Goal: Ask a question: Seek information or help from site administrators or community

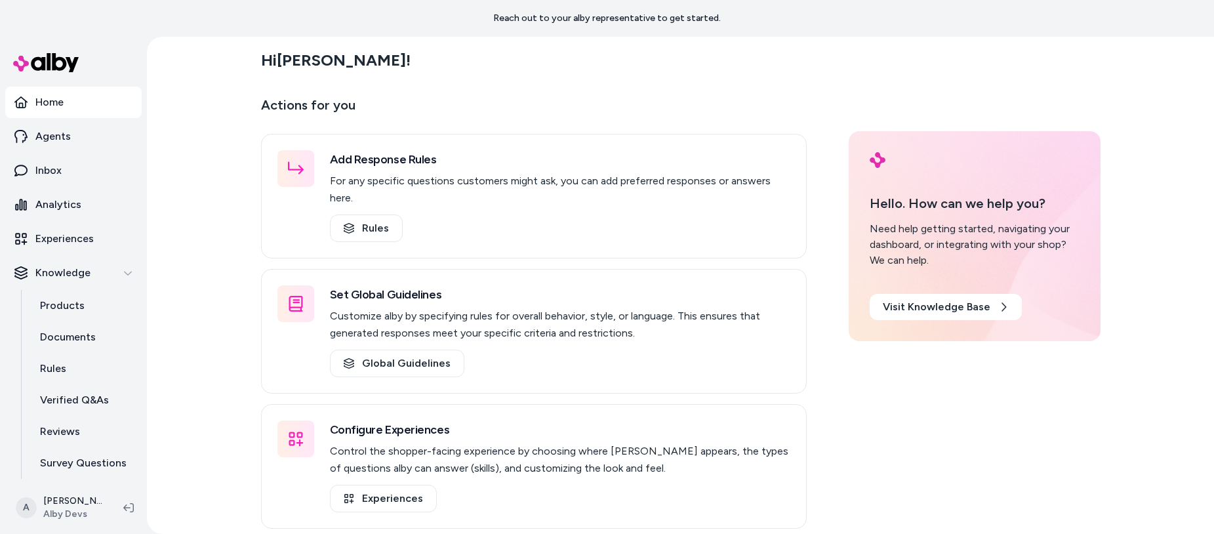
click at [212, 198] on div "Hi Ajaya ! Actions for you Add Response Rules For any specific questions custom…" at bounding box center [680, 285] width 1067 height 497
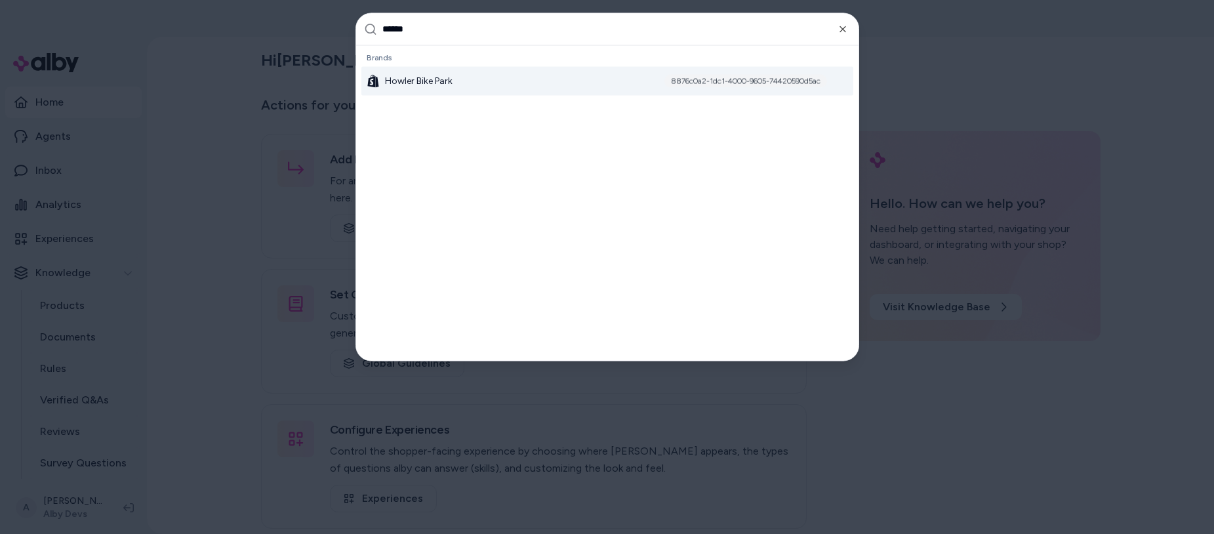
type input "******"
click at [494, 69] on div "Howler Bike Park 8876c0a2-1dc1-4000-9605-74420590d5ac" at bounding box center [607, 80] width 492 height 29
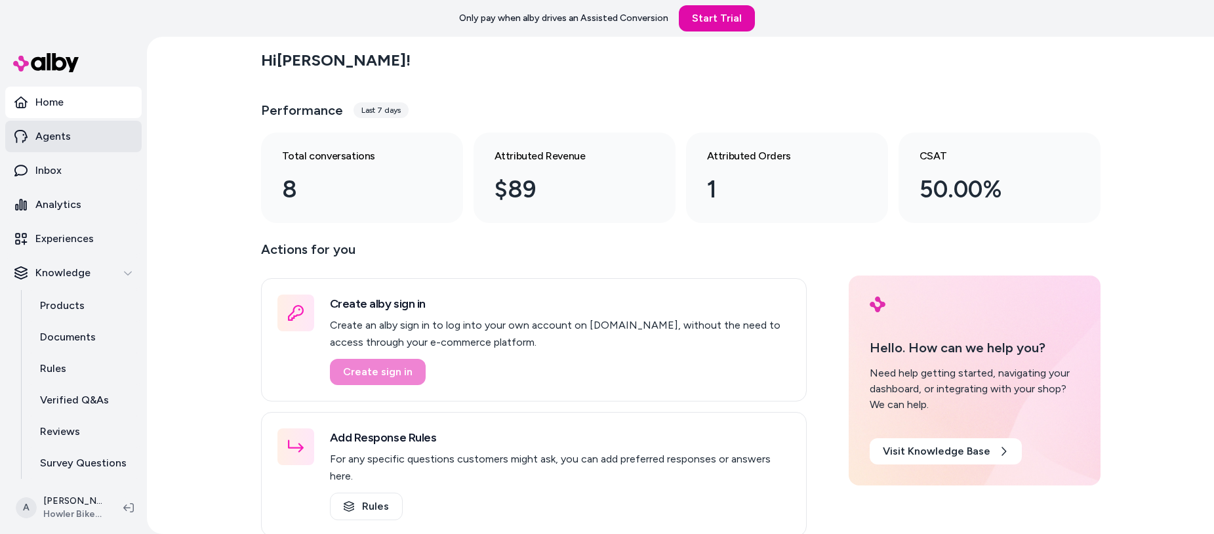
click at [70, 136] on link "Agents" at bounding box center [73, 136] width 136 height 31
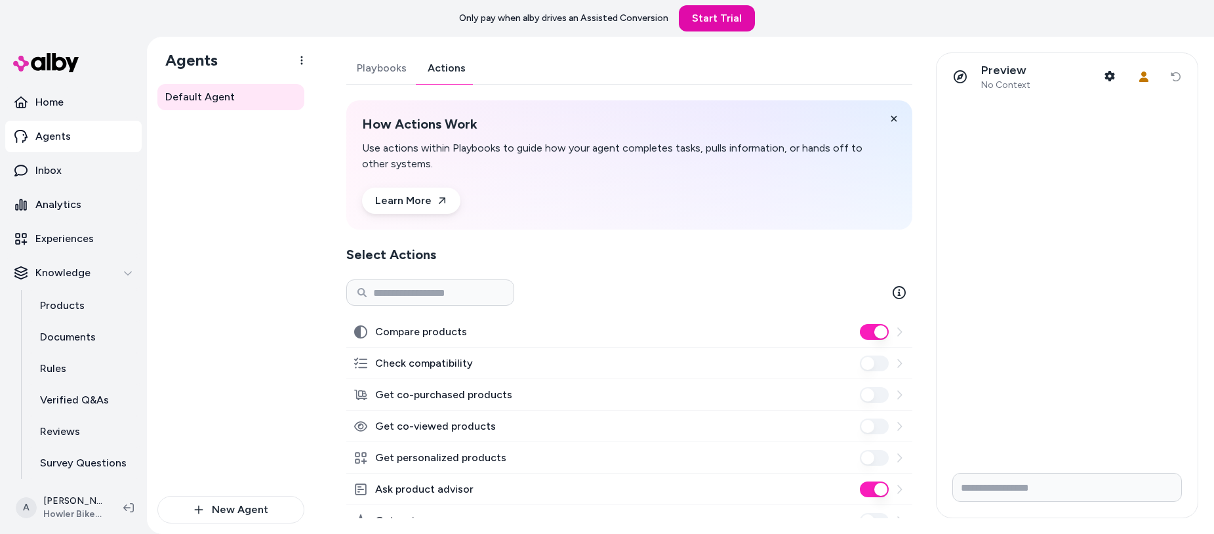
click at [472, 64] on link "Actions" at bounding box center [446, 67] width 59 height 31
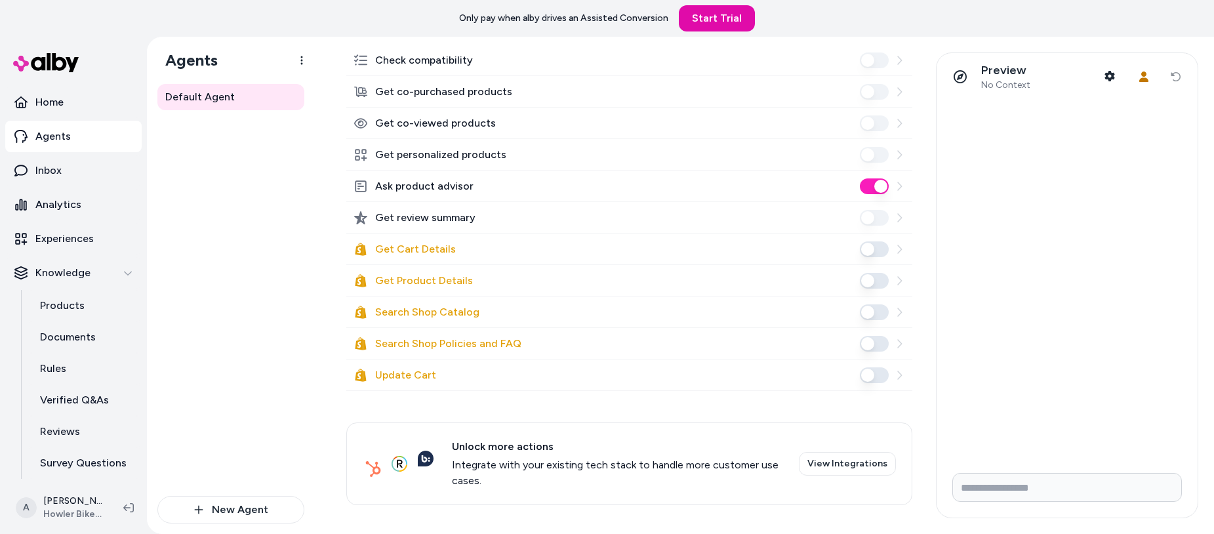
scroll to position [306, 0]
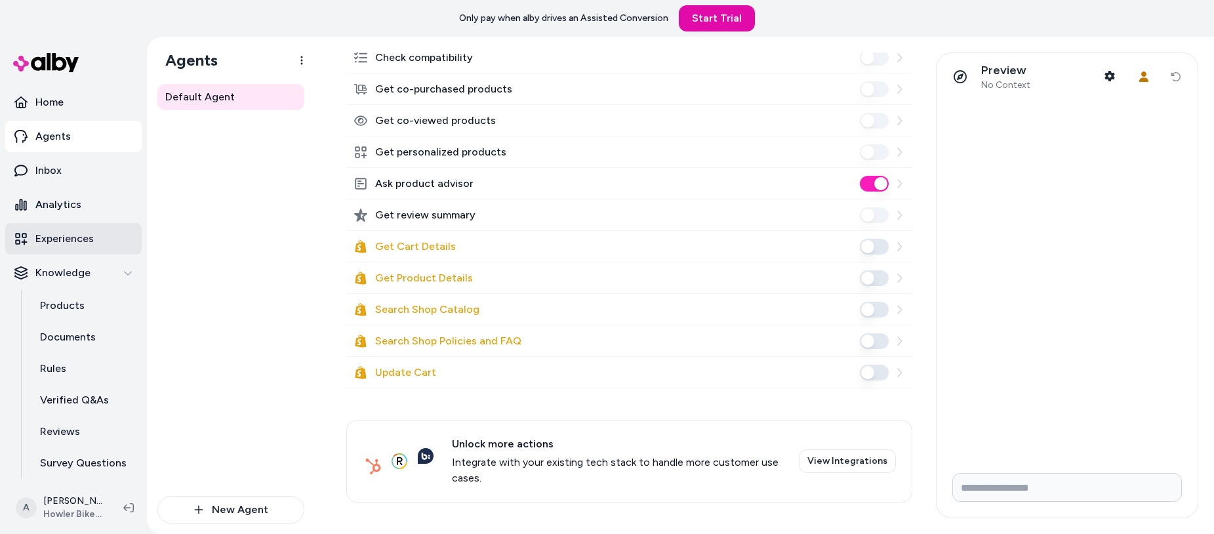
click at [65, 234] on p "Experiences" at bounding box center [64, 239] width 58 height 16
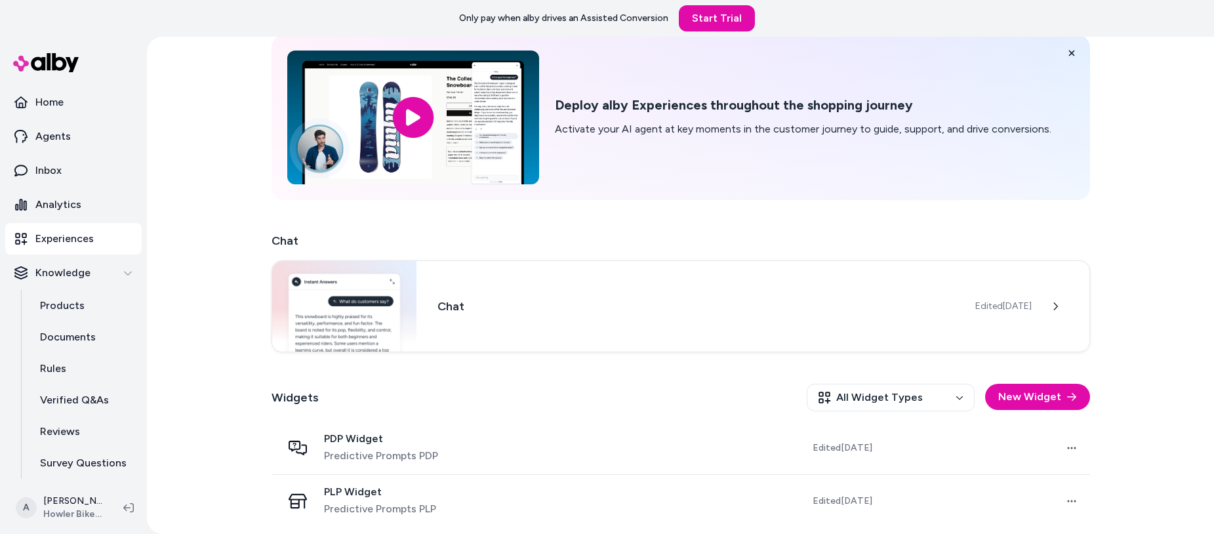
scroll to position [61, 0]
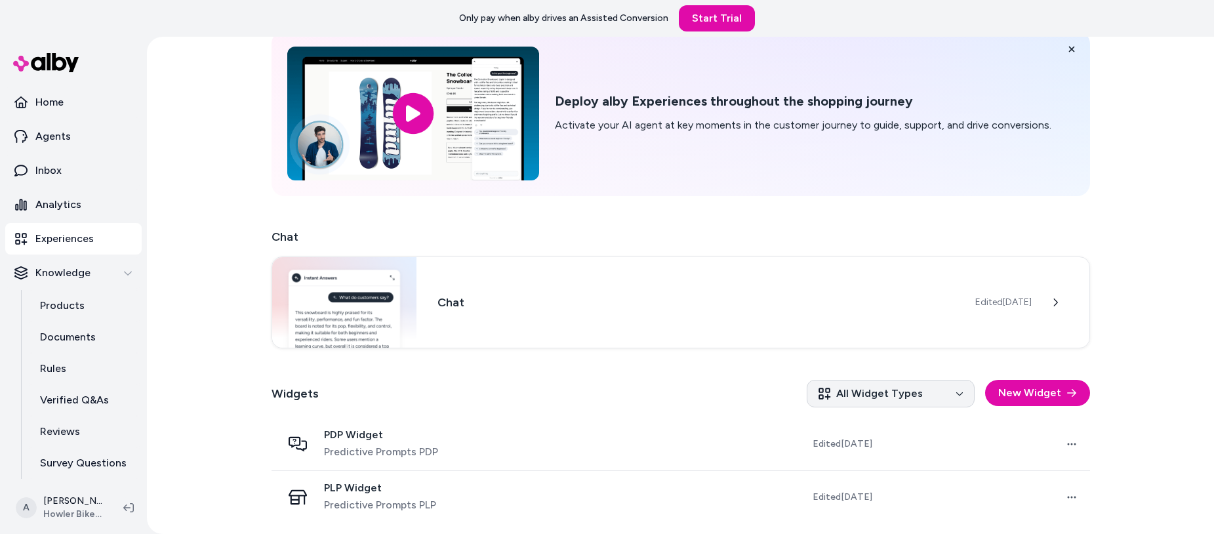
click at [918, 395] on html "Only pay when alby drives an Assisted Conversion Start Trial Home Agents Inbox …" at bounding box center [607, 267] width 1214 height 534
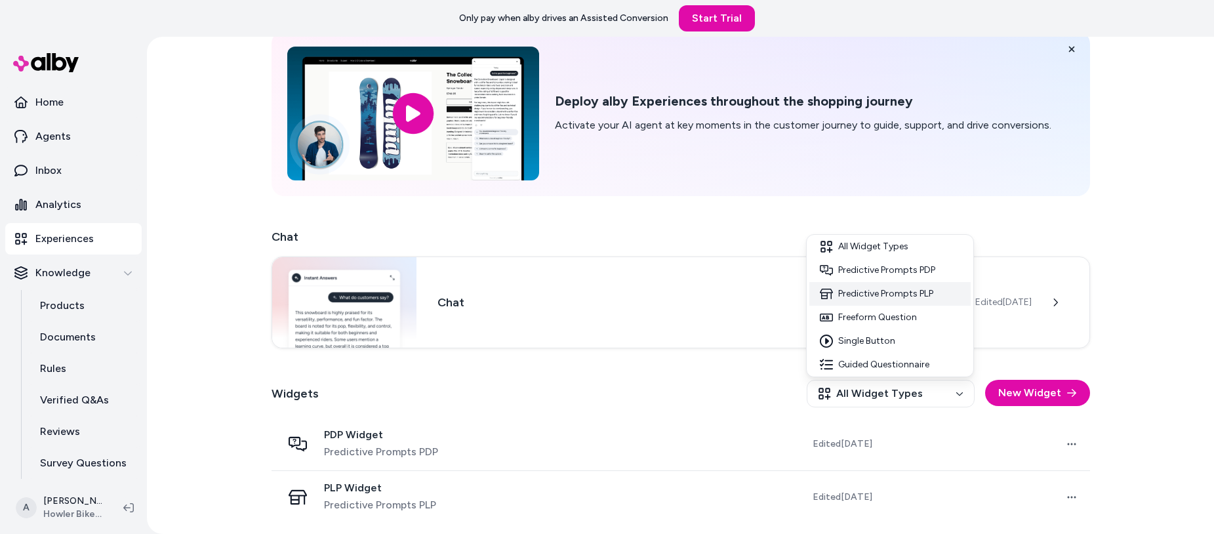
click at [909, 296] on div "Predictive Prompts PLP" at bounding box center [889, 294] width 161 height 24
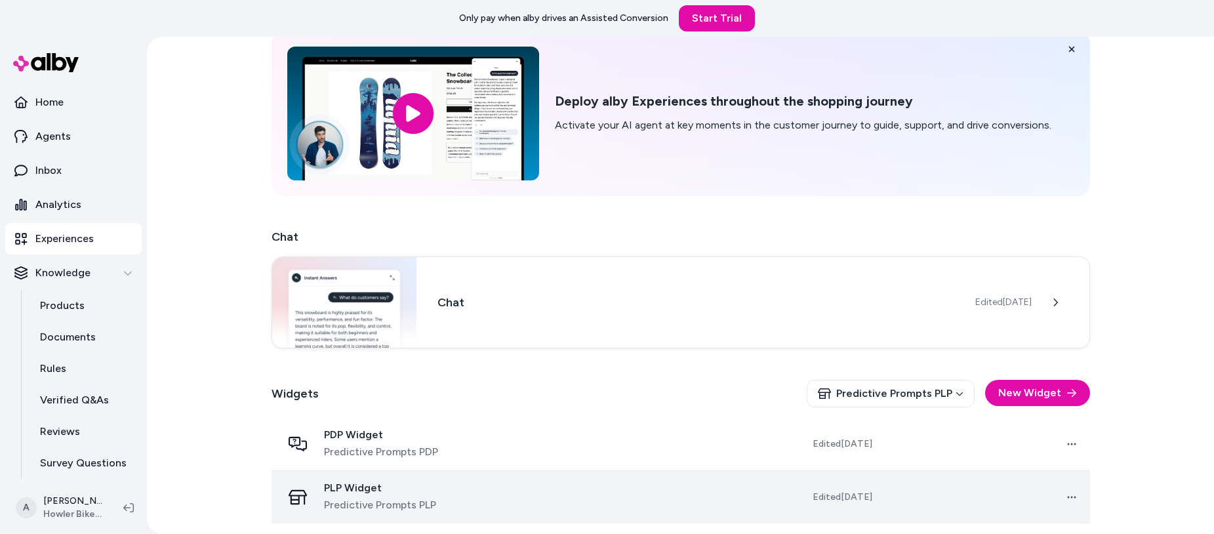
scroll to position [8, 0]
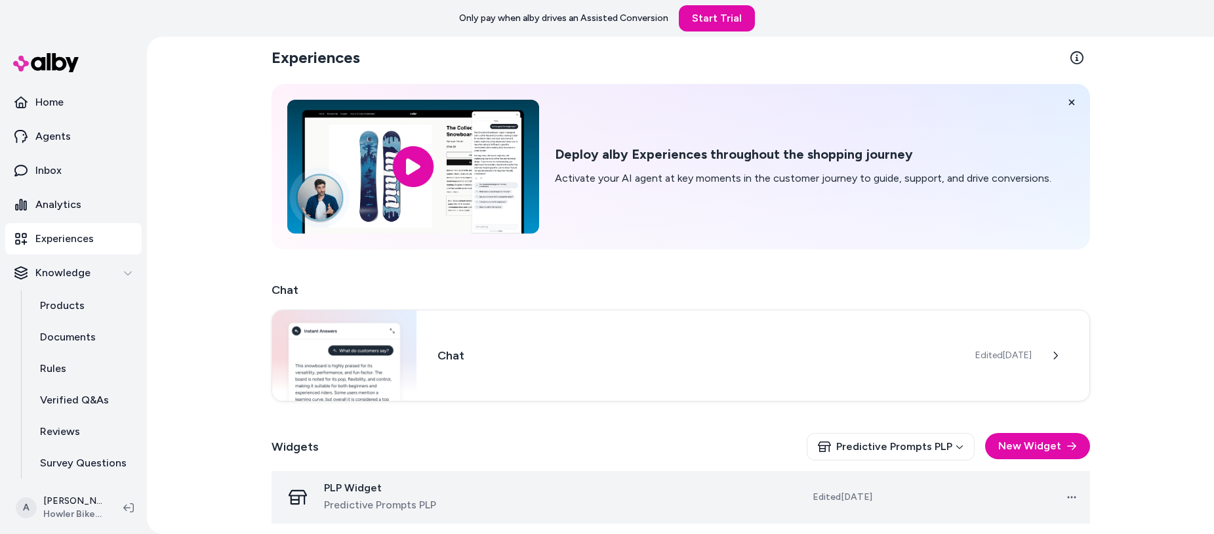
click at [525, 490] on td at bounding box center [610, 497] width 207 height 52
click at [458, 498] on div "PLP Widget Predictive Prompts PLP" at bounding box center [389, 496] width 214 height 31
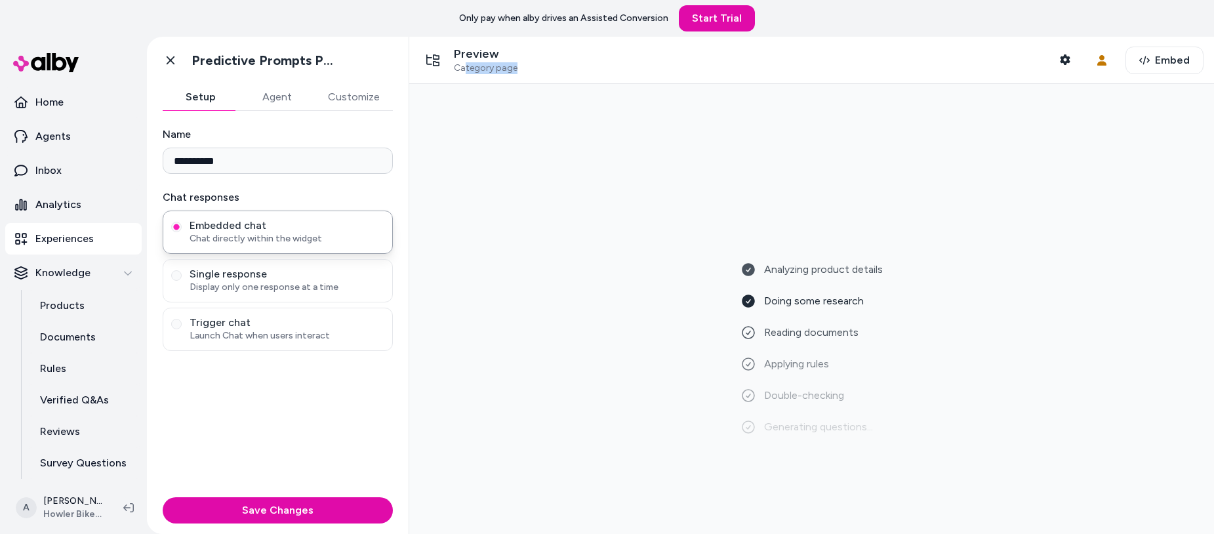
drag, startPoint x: 464, startPoint y: 68, endPoint x: 521, endPoint y: 68, distance: 57.7
click at [521, 68] on div "Preview Category page Shopper Context" at bounding box center [749, 61] width 658 height 28
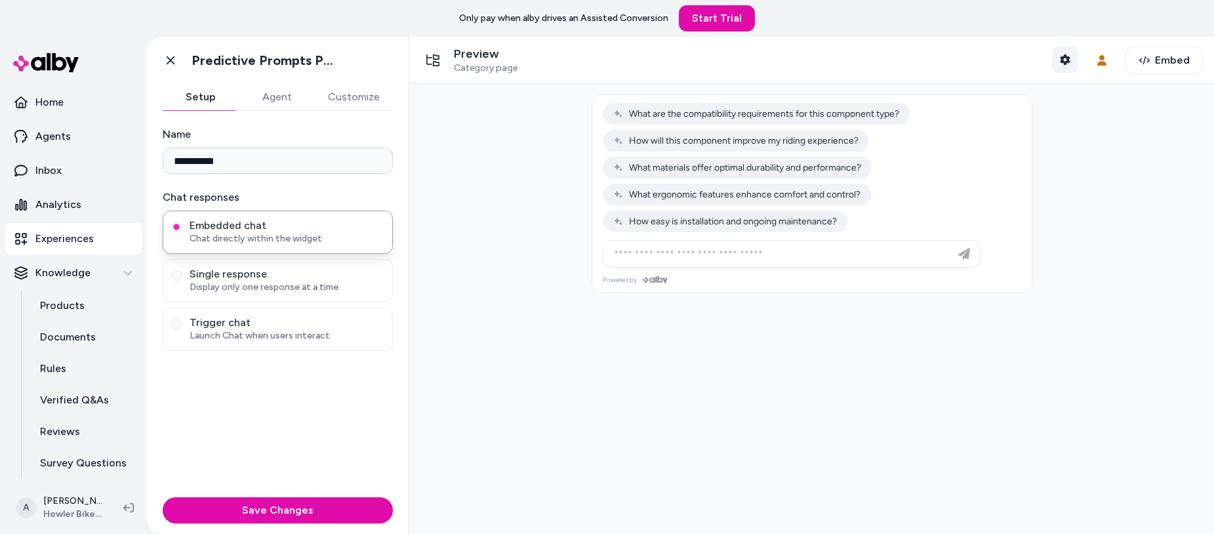
click at [1060, 64] on icon "button" at bounding box center [1065, 59] width 10 height 10
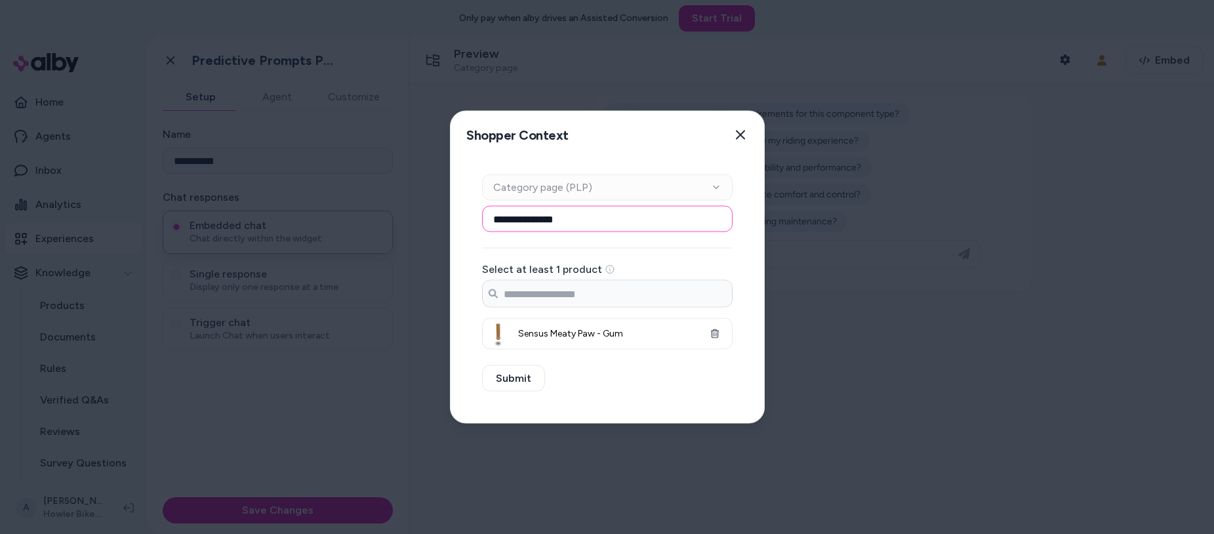
click at [696, 214] on input "**********" at bounding box center [607, 219] width 251 height 26
click at [712, 331] on icon "button" at bounding box center [714, 333] width 9 height 9
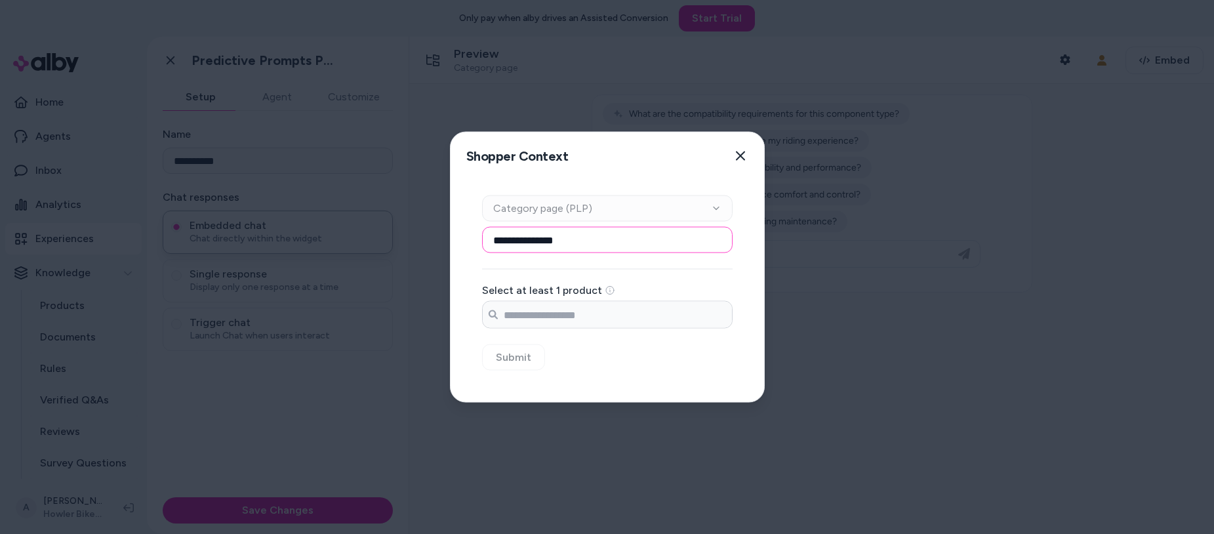
click at [594, 241] on input "**********" at bounding box center [607, 240] width 251 height 26
click at [599, 371] on div "Context Type Category page (PLP) Category Setup Select at least 1 product Searc…" at bounding box center [607, 291] width 313 height 222
click at [506, 355] on div "Context Type Category page (PLP) Category Setup Select at least 1 product Searc…" at bounding box center [607, 291] width 313 height 222
click at [508, 355] on div "Context Type Category page (PLP) Category Setup Select at least 1 product Searc…" at bounding box center [607, 291] width 313 height 222
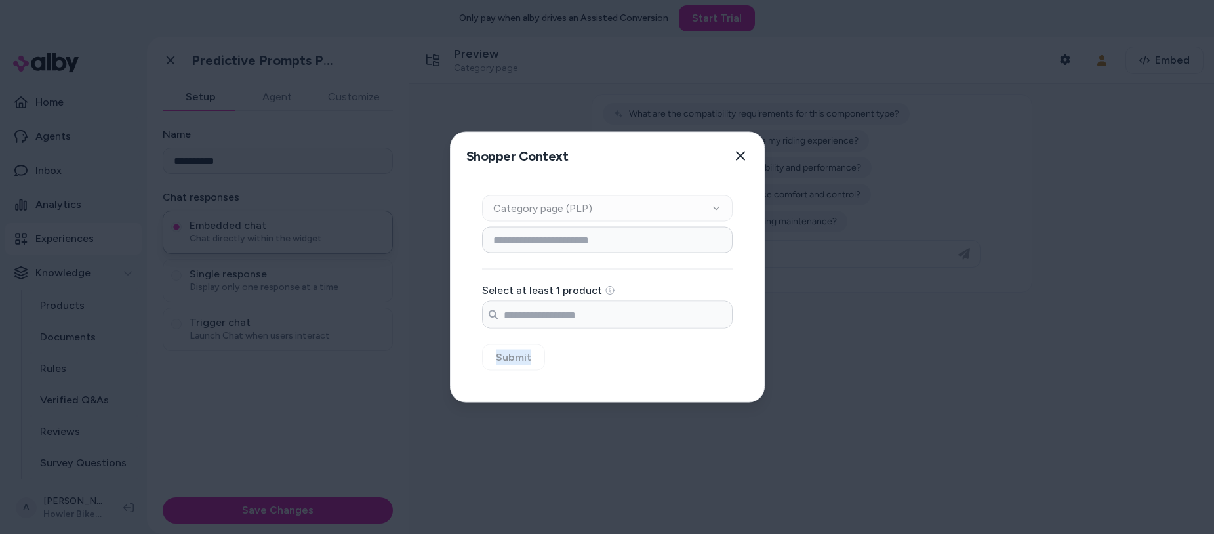
click at [508, 355] on div "Context Type Category page (PLP) Category Setup Select at least 1 product Searc…" at bounding box center [607, 291] width 313 height 222
click at [515, 354] on div "Context Type Category page (PLP) Category Setup Select at least 1 product Searc…" at bounding box center [607, 291] width 313 height 222
click at [522, 354] on div "Context Type Category page (PLP) Category Setup Select at least 1 product Searc…" at bounding box center [607, 291] width 313 height 222
click at [615, 363] on div "Context Type Category page (PLP) Category Setup Select at least 1 product Searc…" at bounding box center [607, 291] width 313 height 222
click at [738, 159] on icon "button" at bounding box center [740, 156] width 10 height 10
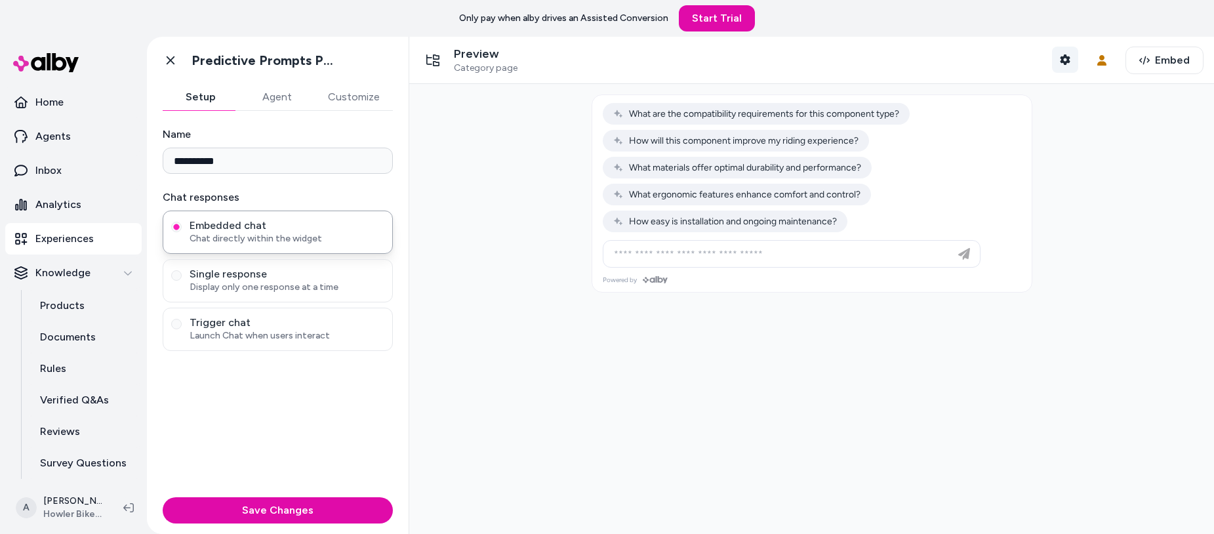
click at [1066, 61] on button "Shopper Context" at bounding box center [1065, 60] width 26 height 26
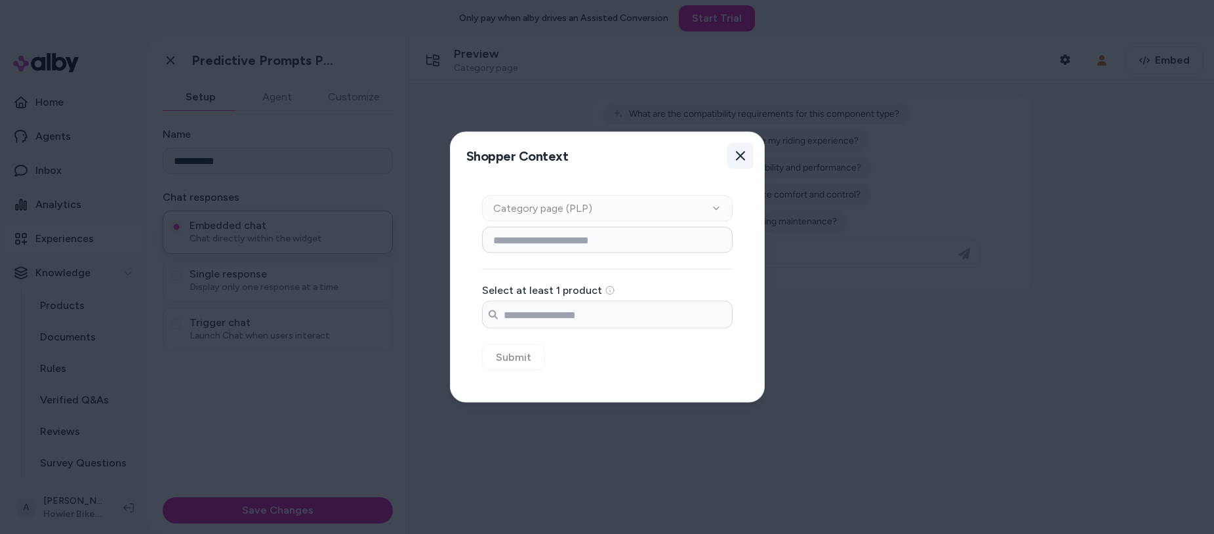
click at [747, 155] on button "Close" at bounding box center [740, 156] width 26 height 26
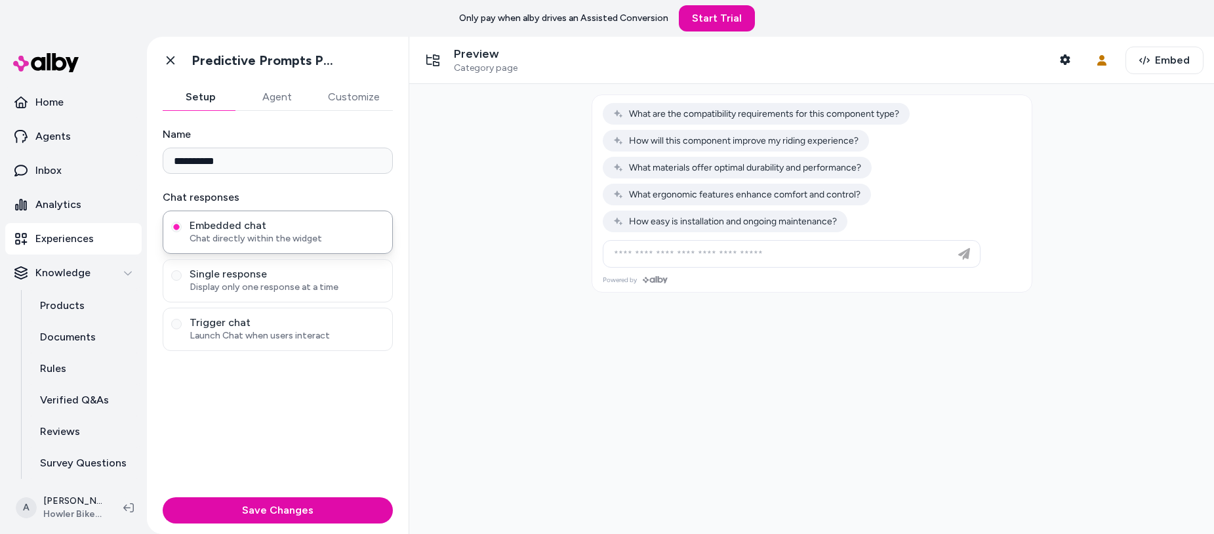
click at [750, 360] on div at bounding box center [811, 309] width 805 height 450
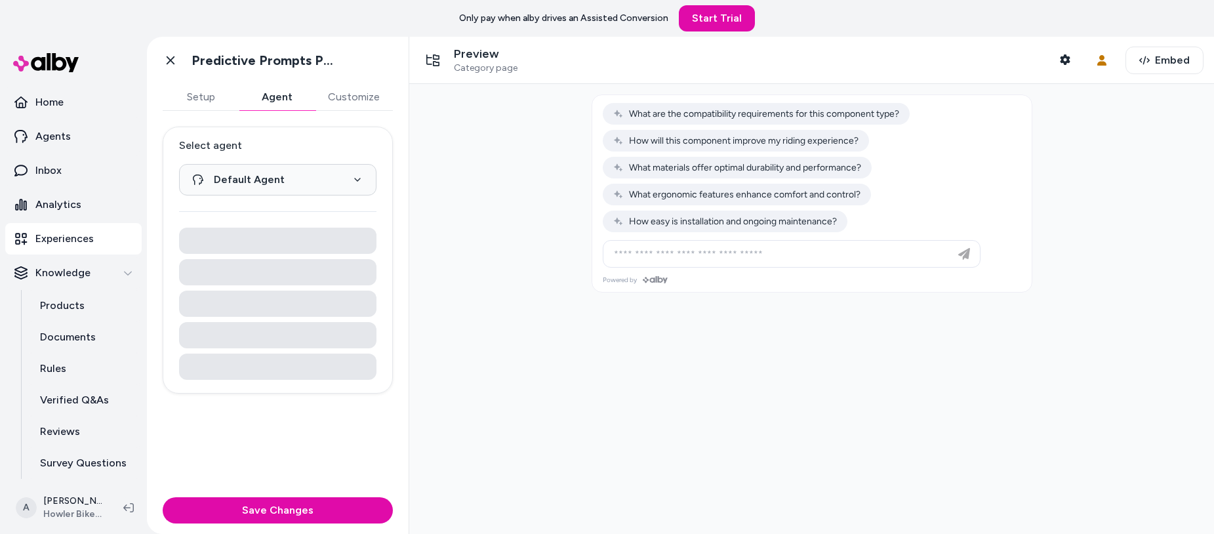
click at [284, 102] on button "Agent" at bounding box center [277, 97] width 76 height 26
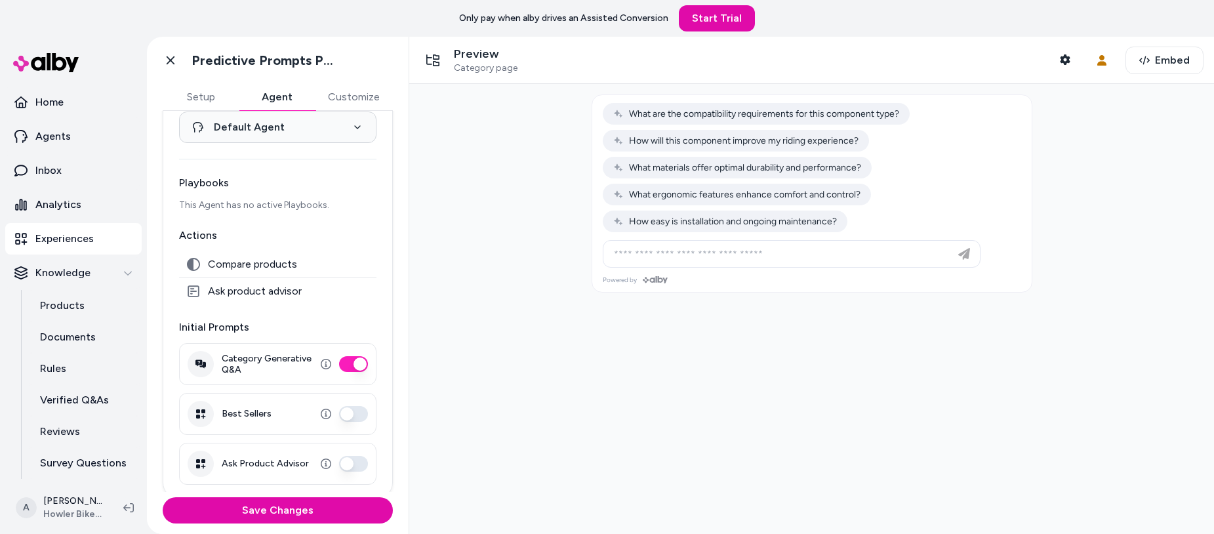
scroll to position [59, 0]
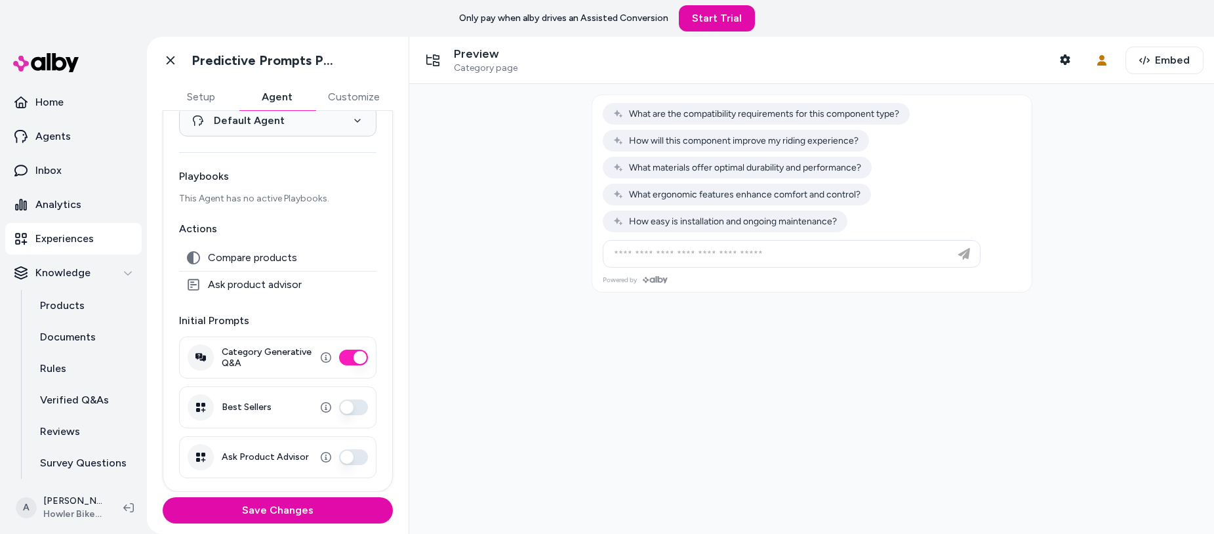
click at [874, 395] on div at bounding box center [811, 309] width 805 height 450
click at [1060, 61] on icon "button" at bounding box center [1065, 59] width 10 height 10
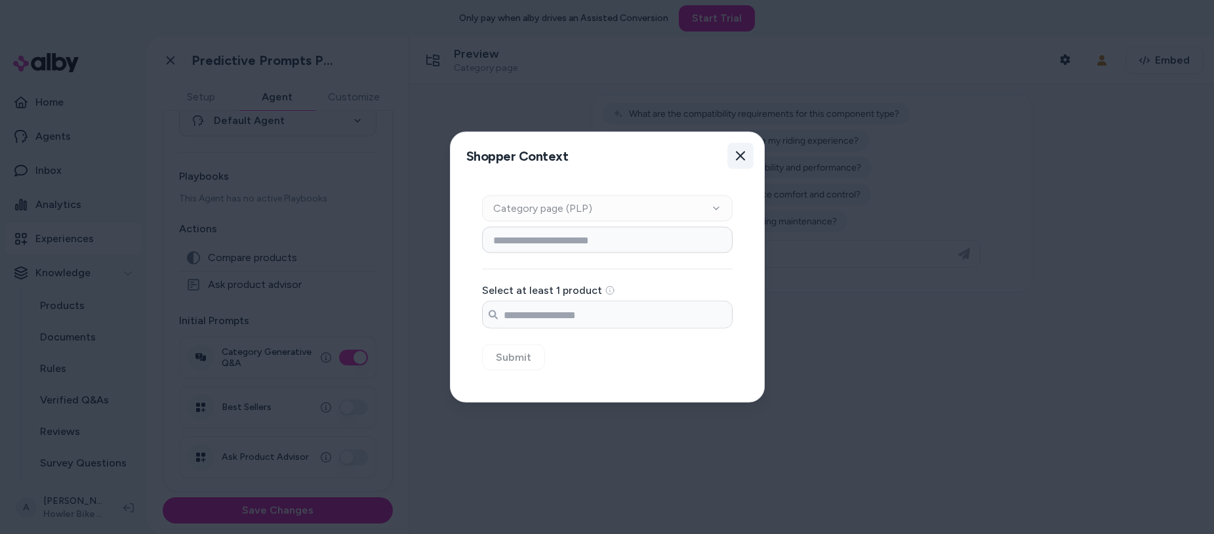
click at [747, 155] on button "Close" at bounding box center [740, 156] width 26 height 26
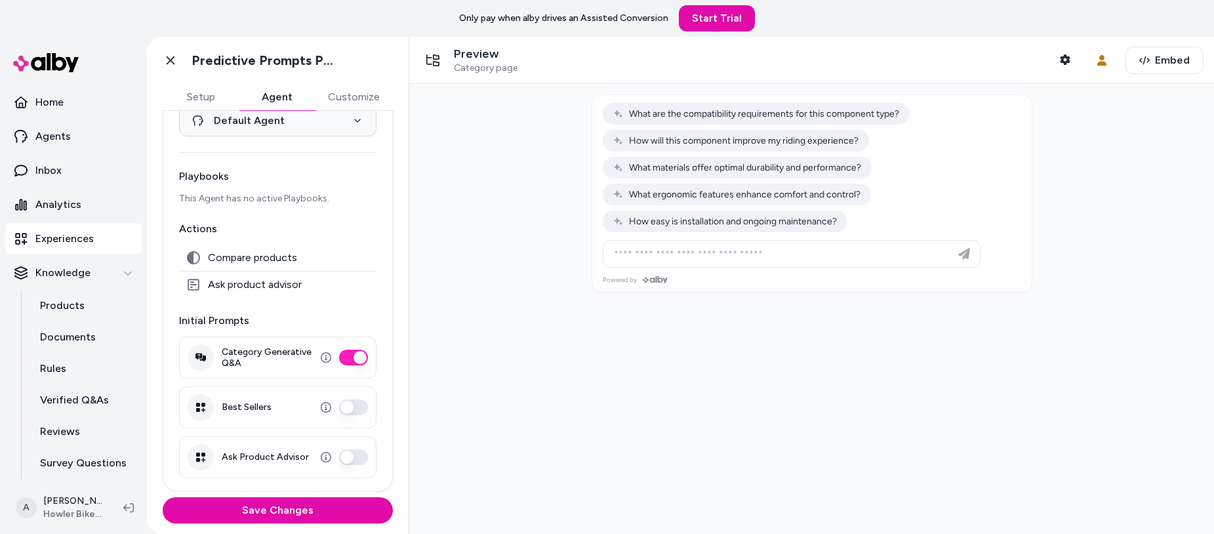
click at [56, 229] on link "Experiences" at bounding box center [73, 238] width 136 height 31
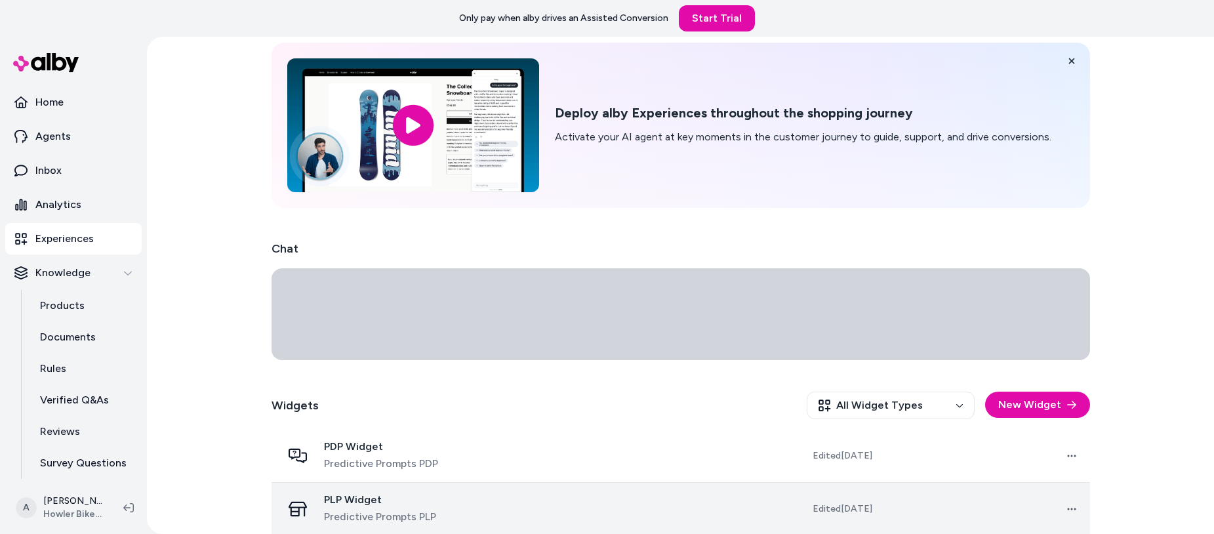
scroll to position [61, 0]
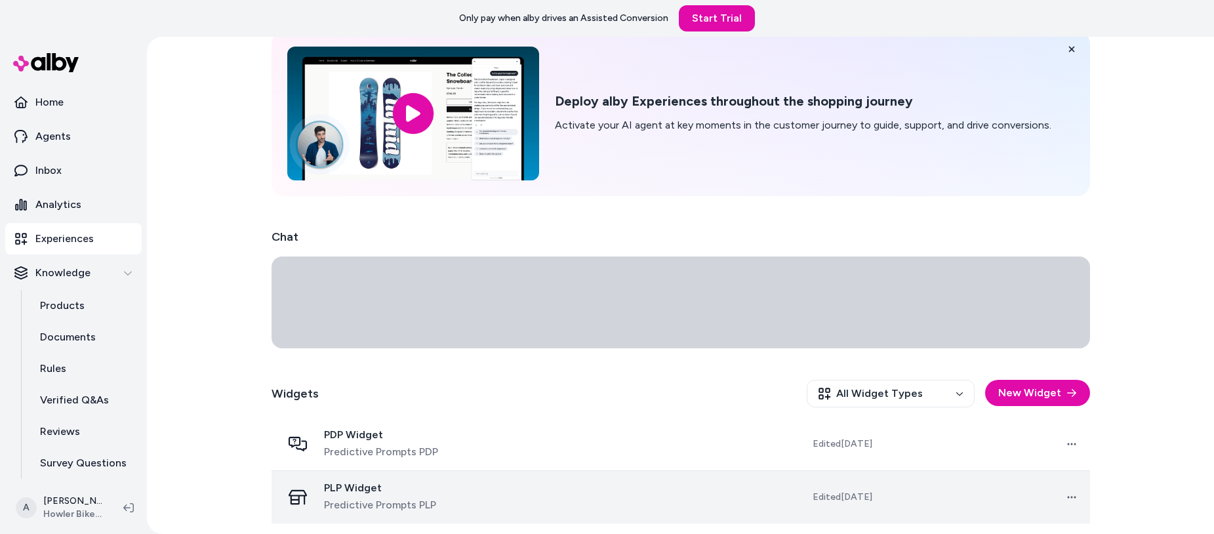
click at [529, 495] on td at bounding box center [610, 496] width 207 height 53
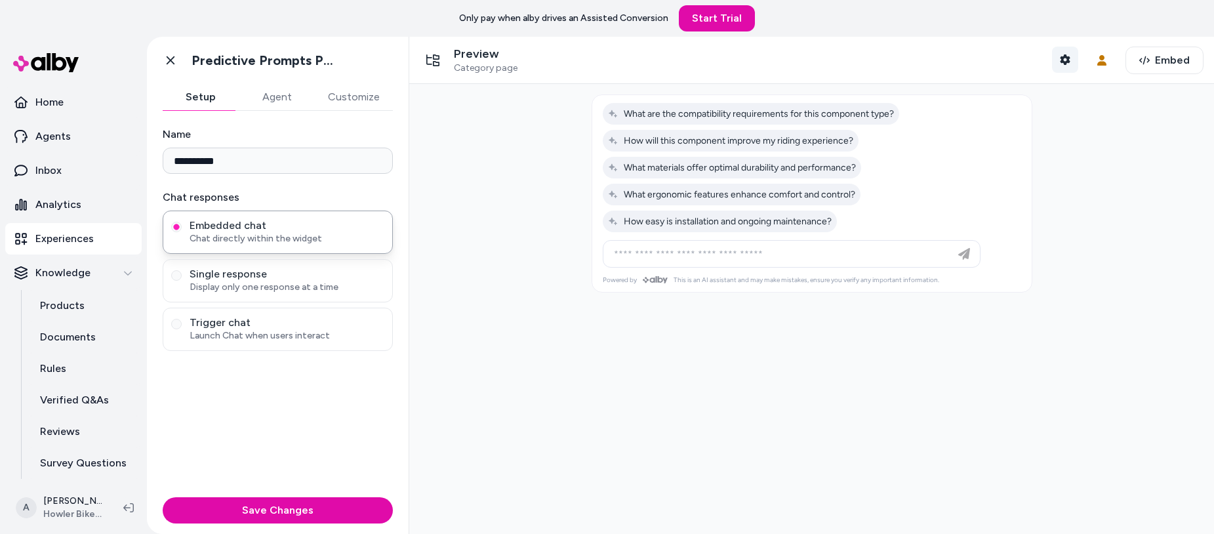
click at [1052, 54] on button "Shopper Context" at bounding box center [1065, 60] width 26 height 26
click at [659, 251] on input at bounding box center [778, 254] width 345 height 16
click at [676, 199] on span "What ergonomic features enhance comfort and control?" at bounding box center [731, 194] width 247 height 11
type input "**********"
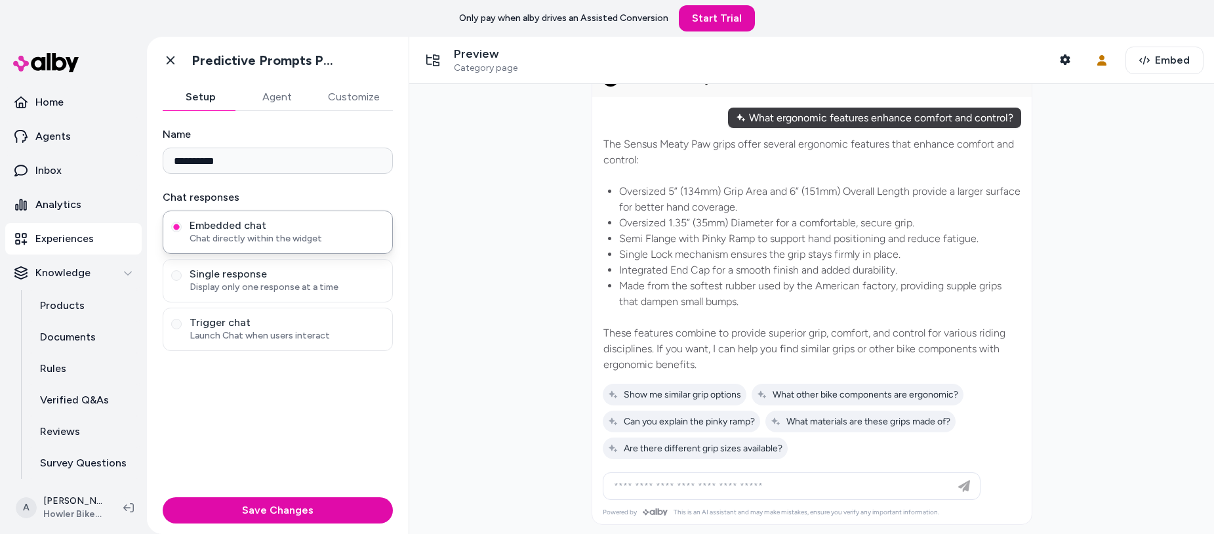
scroll to position [35, 0]
click at [646, 476] on div at bounding box center [791, 485] width 371 height 26
click at [644, 484] on input at bounding box center [778, 485] width 345 height 16
click at [679, 487] on input at bounding box center [778, 485] width 345 height 16
type input "**********"
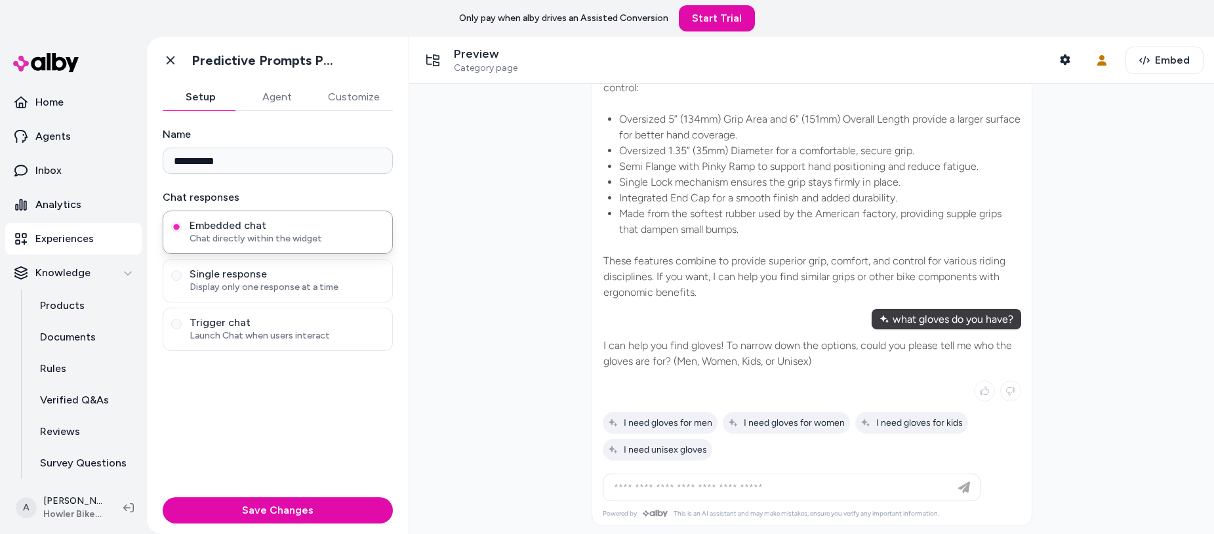
scroll to position [109, 0]
click at [641, 420] on span "I need gloves for men" at bounding box center [660, 420] width 104 height 11
type input "**********"
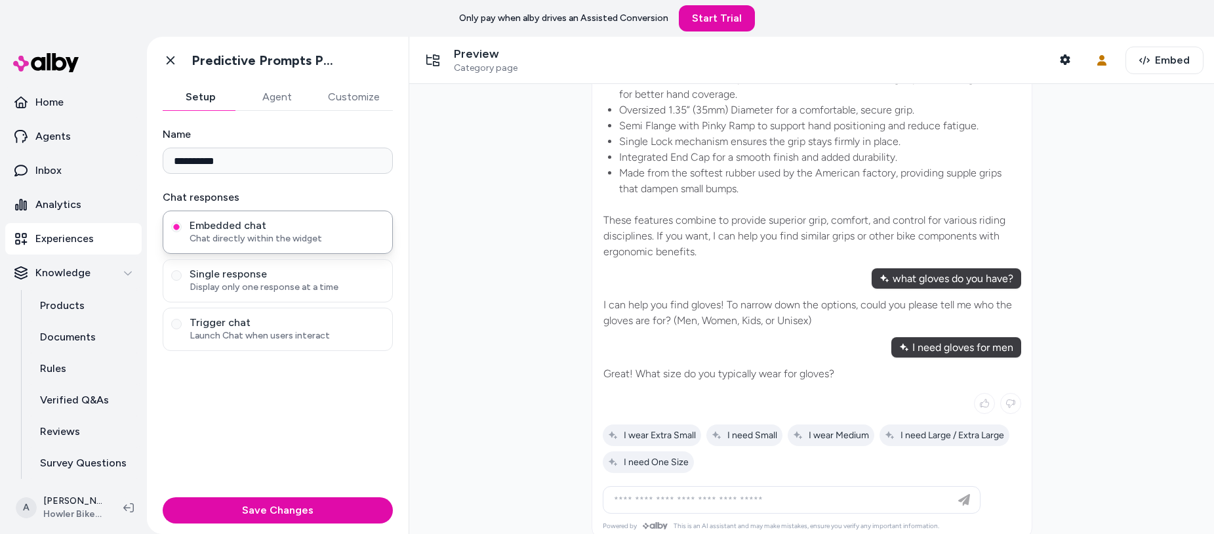
scroll to position [162, 0]
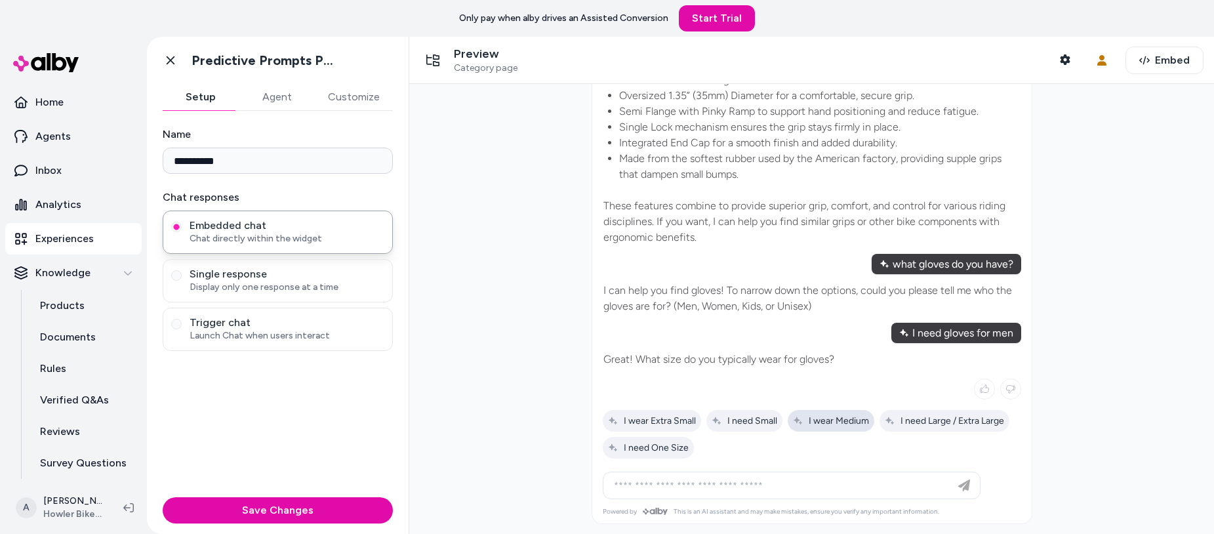
click at [821, 423] on span "I wear Medium" at bounding box center [831, 420] width 76 height 11
type input "**********"
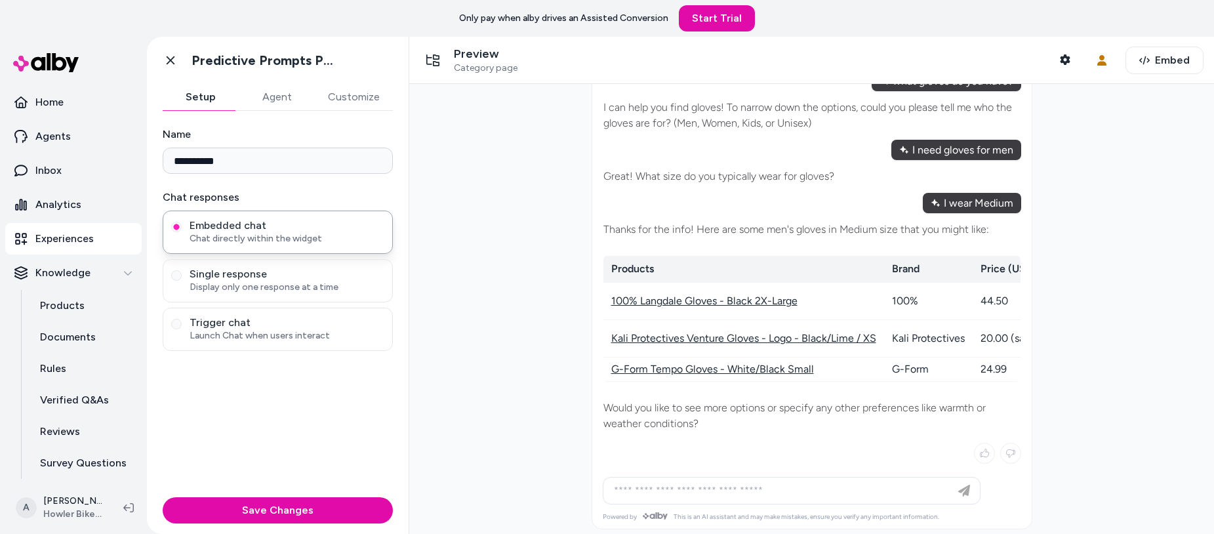
scroll to position [347, 0]
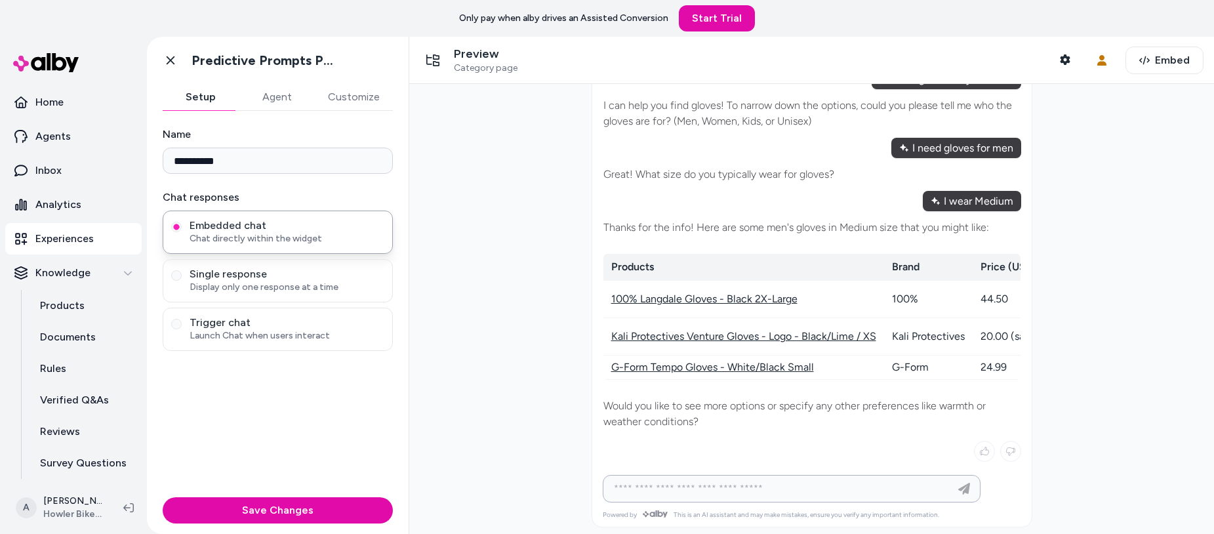
click at [674, 486] on input at bounding box center [778, 489] width 345 height 16
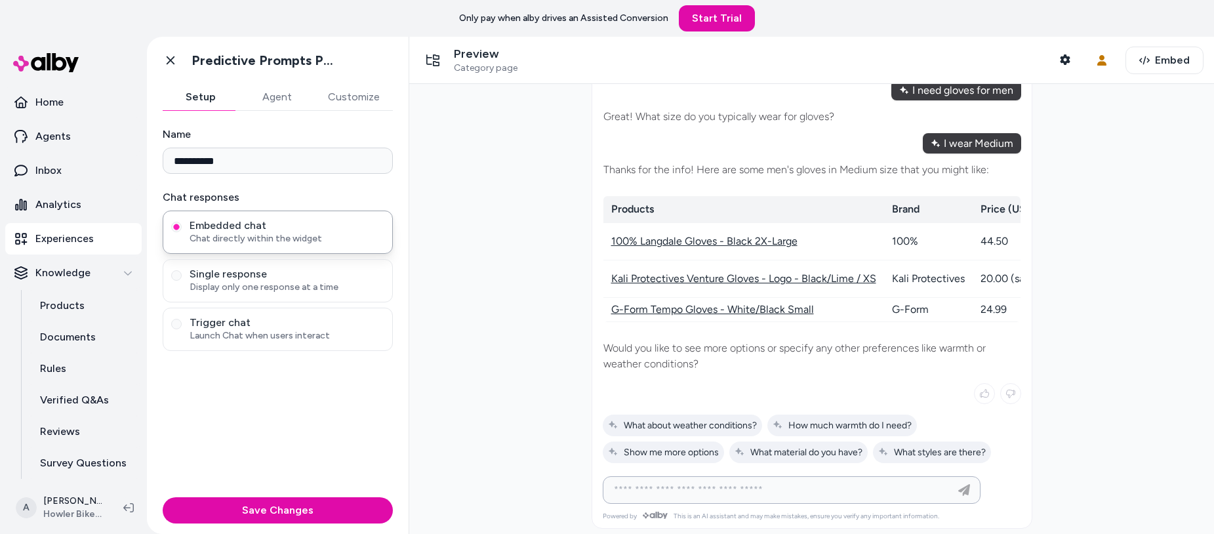
scroll to position [406, 0]
click at [651, 488] on input at bounding box center [778, 489] width 345 height 16
type input "**********"
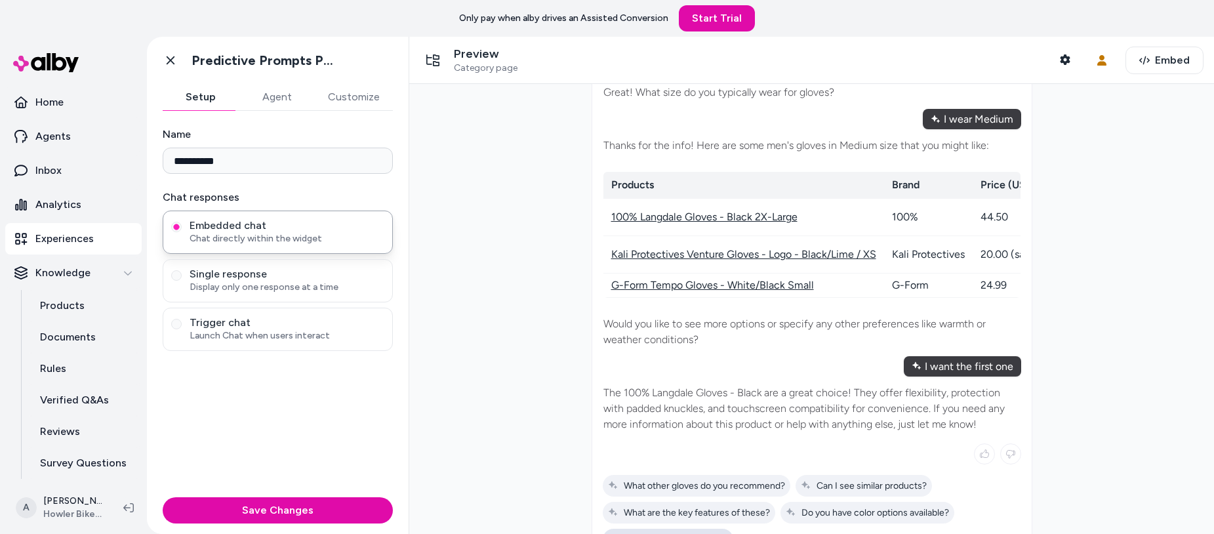
scroll to position [517, 0]
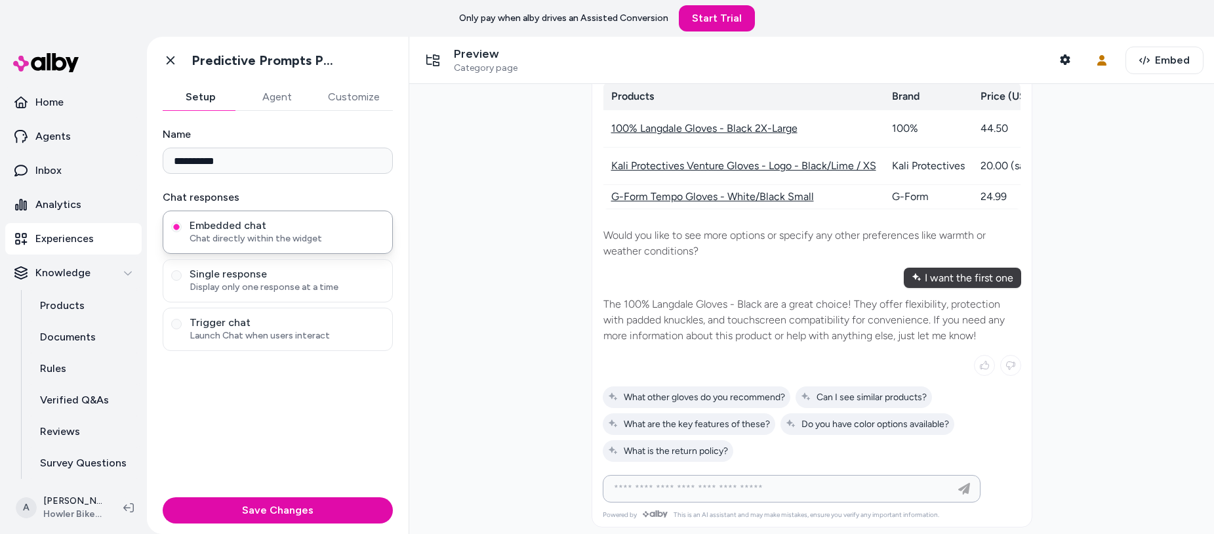
click at [700, 487] on input at bounding box center [778, 489] width 345 height 16
click at [704, 486] on input at bounding box center [778, 489] width 345 height 16
click at [657, 483] on input at bounding box center [778, 489] width 345 height 16
type input "**********"
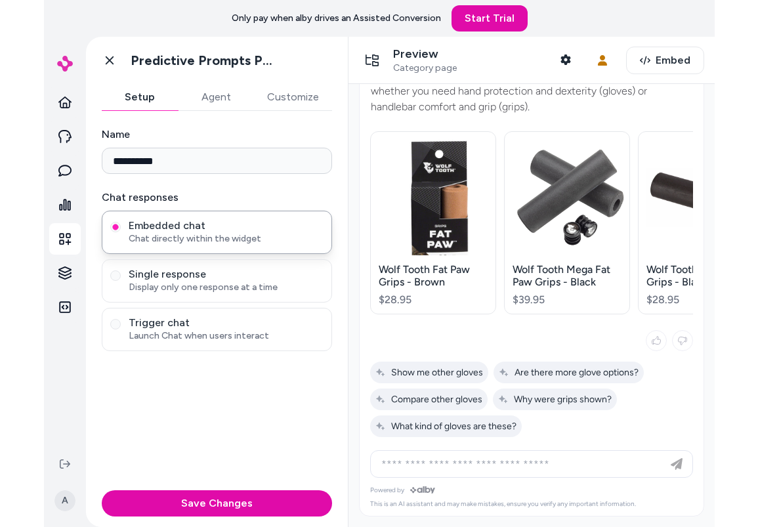
scroll to position [1087, 0]
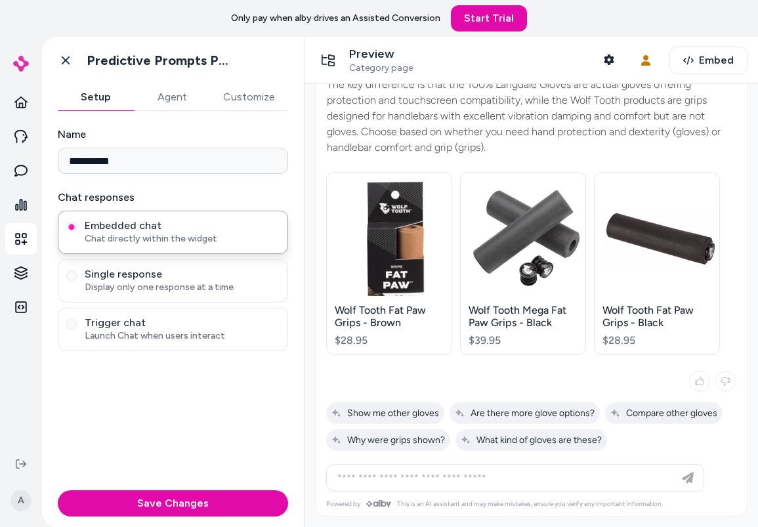
click at [428, 466] on div at bounding box center [514, 477] width 371 height 26
click at [658, 414] on span "Compare other gloves" at bounding box center [663, 412] width 107 height 11
type input "**********"
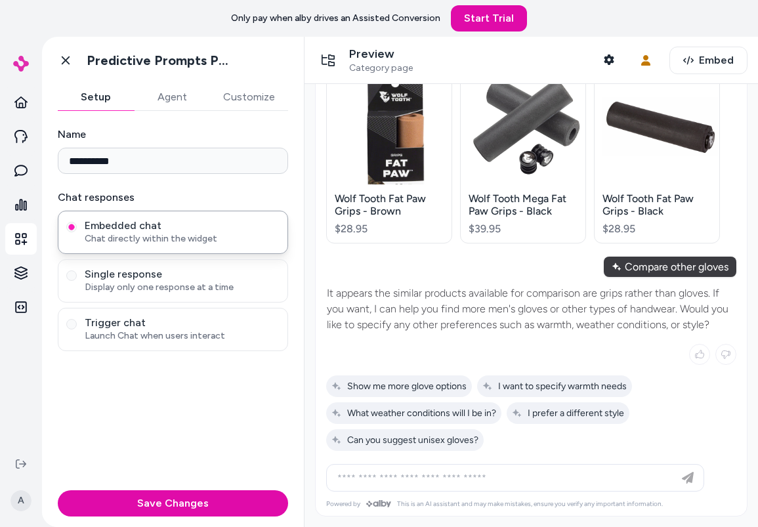
scroll to position [1215, 0]
click at [424, 386] on span "Show me more glove options" at bounding box center [398, 385] width 135 height 11
type input "**********"
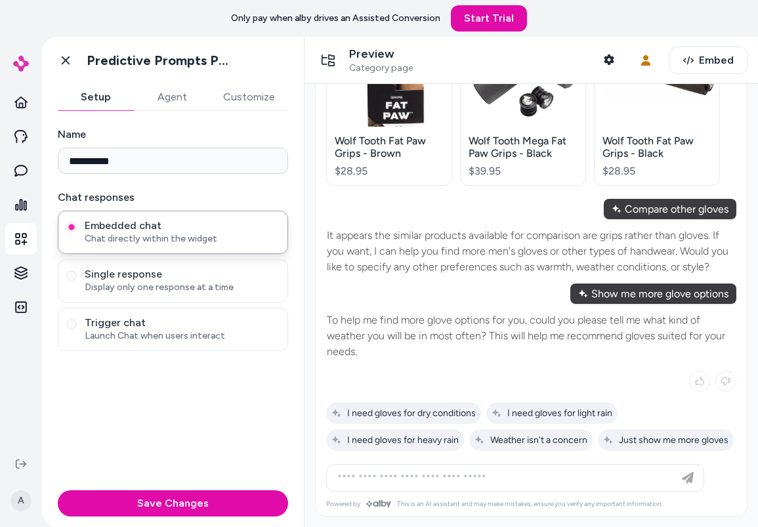
scroll to position [1299, 0]
drag, startPoint x: 331, startPoint y: 293, endPoint x: 371, endPoint y: 330, distance: 54.3
click at [371, 330] on p "To help me find more glove options for you, could you please tell me what kind …" at bounding box center [531, 335] width 409 height 47
click at [371, 329] on p "To help me find more glove options for you, could you please tell me what kind …" at bounding box center [531, 335] width 409 height 47
click at [603, 439] on span "Just show me more gloves" at bounding box center [665, 439] width 125 height 11
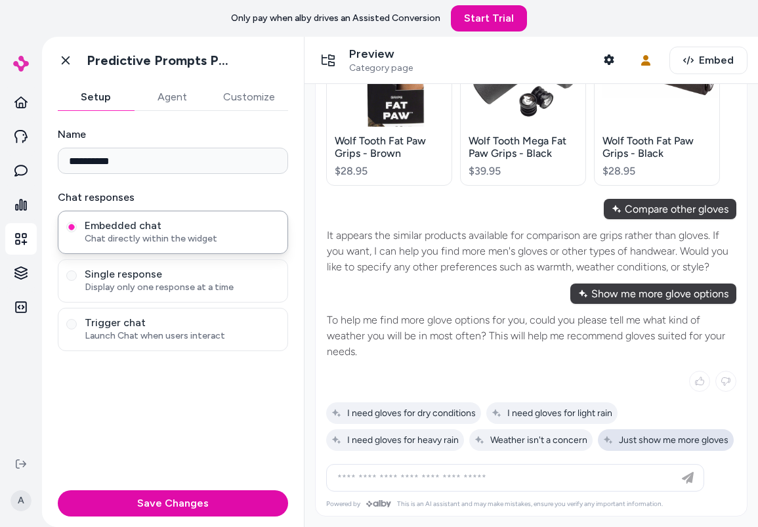
type input "**********"
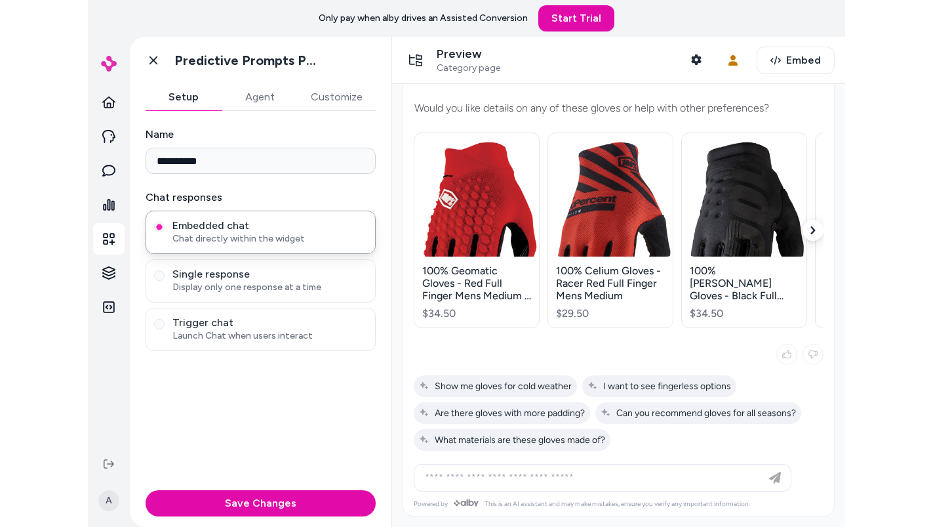
scroll to position [1811, 0]
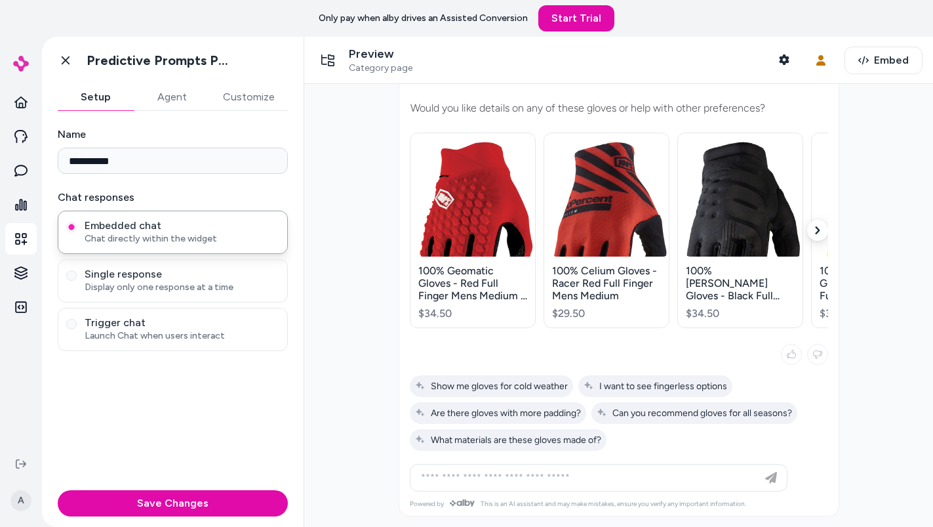
click at [319, 140] on div at bounding box center [618, 305] width 629 height 443
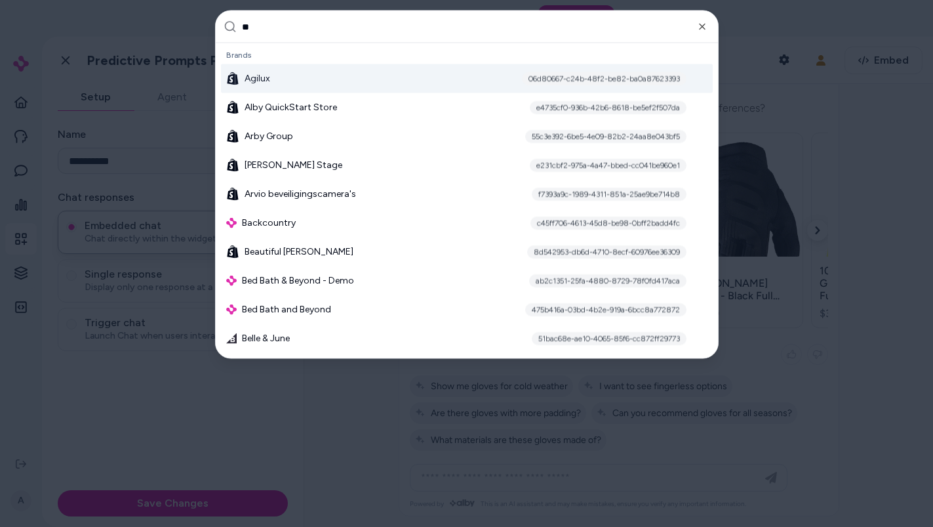
type input "***"
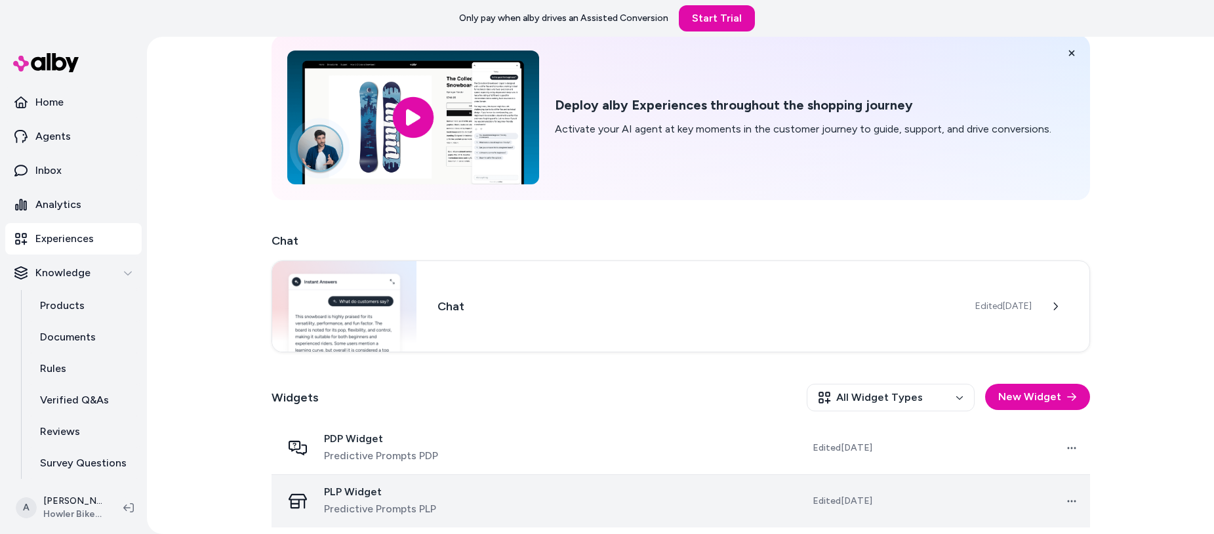
scroll to position [61, 0]
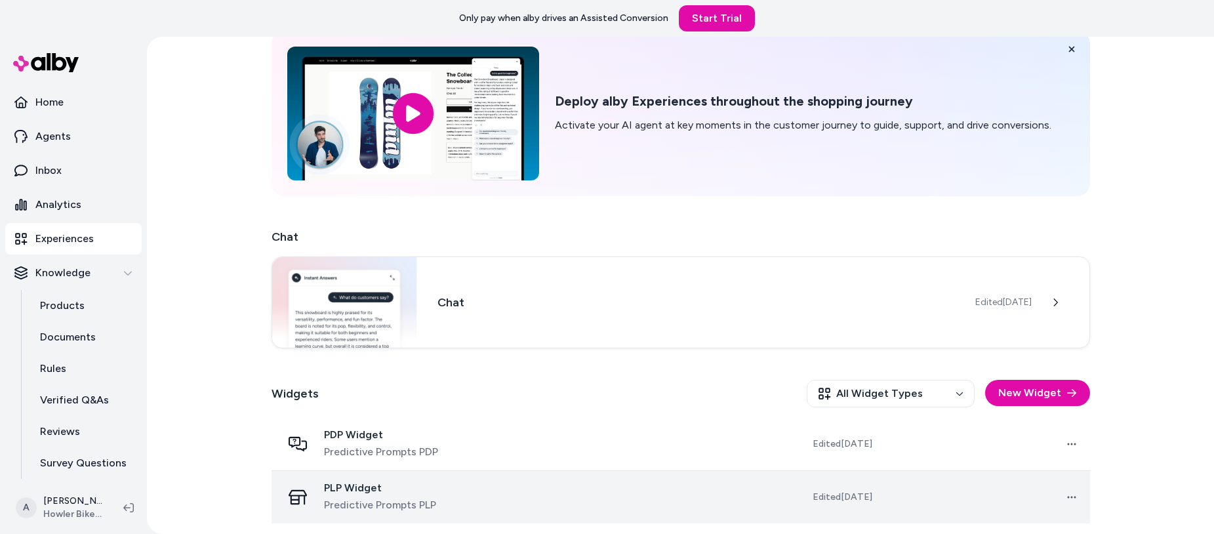
click at [483, 497] on div "PLP Widget Predictive Prompts PLP" at bounding box center [389, 496] width 214 height 31
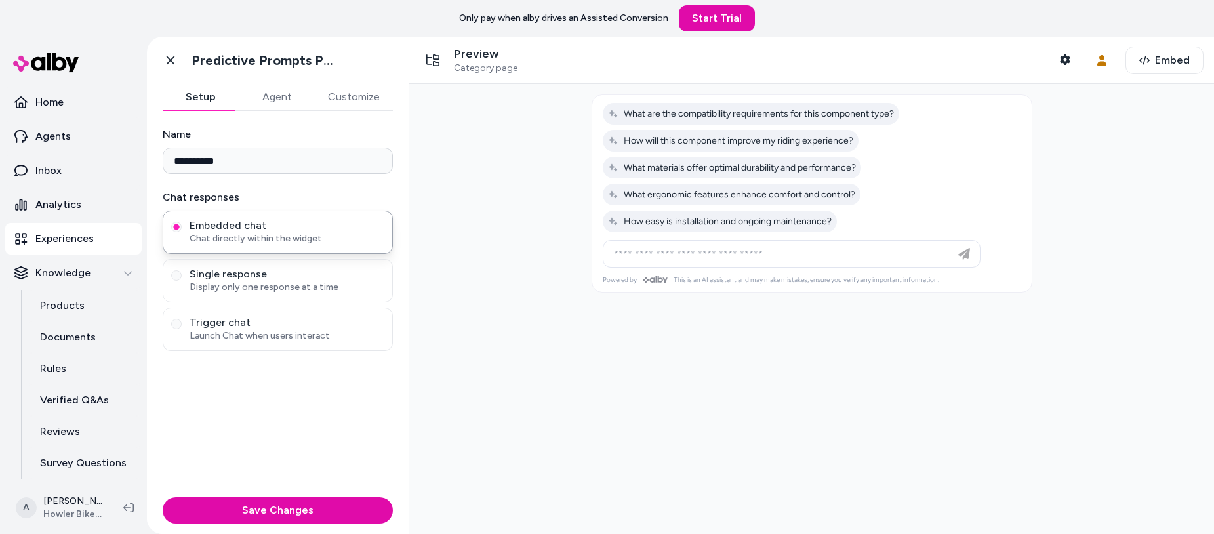
click at [285, 98] on button "Agent" at bounding box center [277, 97] width 76 height 26
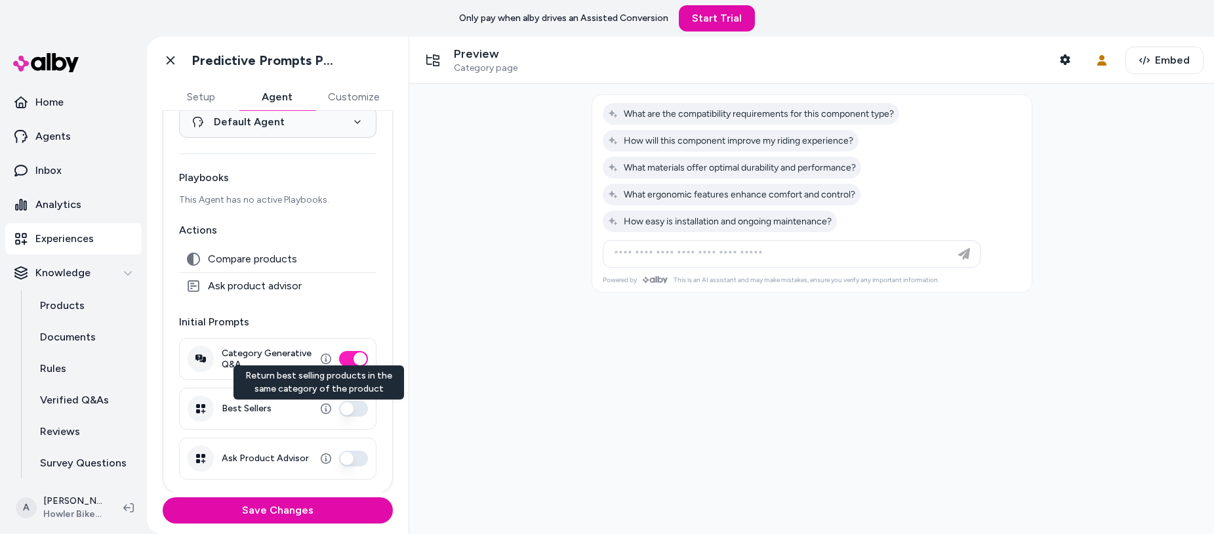
scroll to position [59, 0]
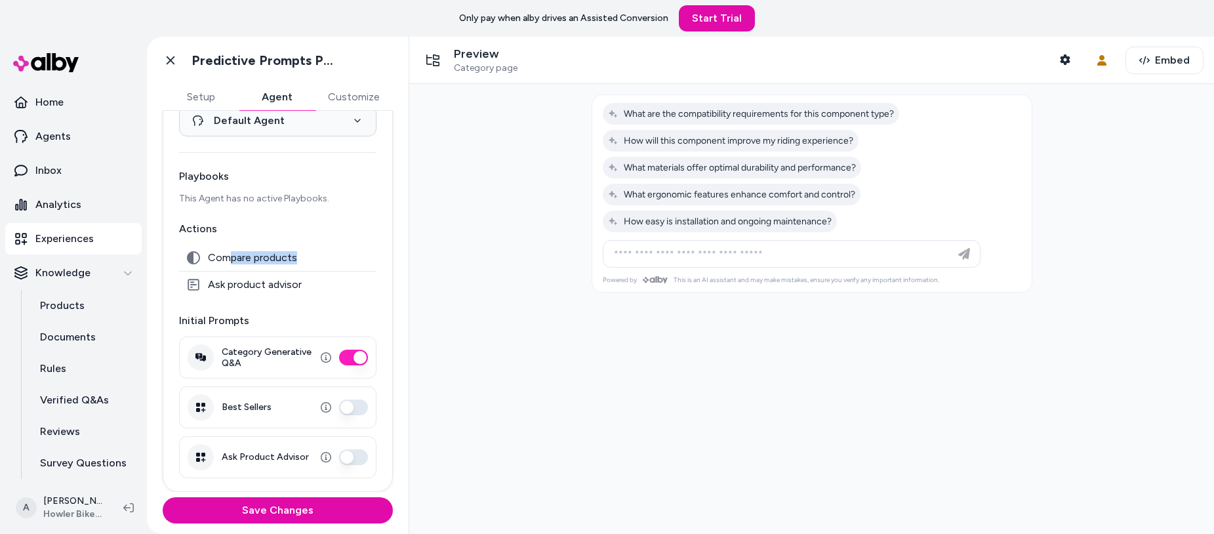
drag, startPoint x: 253, startPoint y: 258, endPoint x: 295, endPoint y: 256, distance: 42.7
click at [296, 256] on span "Compare products" at bounding box center [252, 257] width 89 height 13
drag, startPoint x: 226, startPoint y: 286, endPoint x: 320, endPoint y: 285, distance: 93.8
click at [320, 285] on div "Ask product advisor" at bounding box center [277, 284] width 197 height 26
click at [245, 252] on span "Compare products" at bounding box center [252, 257] width 89 height 13
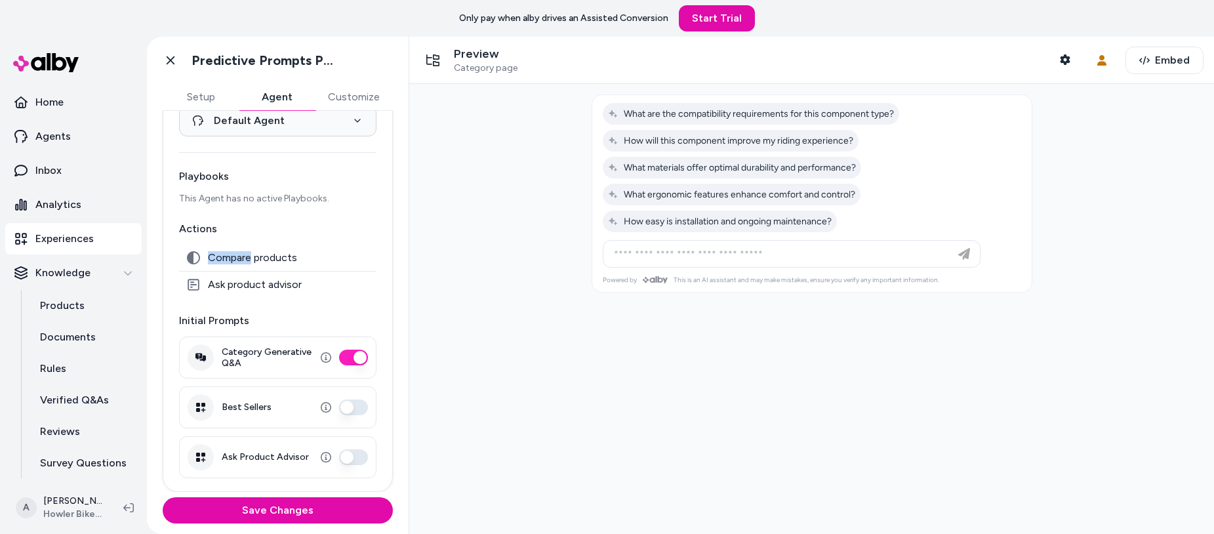
click at [245, 252] on span "Compare products" at bounding box center [252, 257] width 89 height 13
click at [258, 256] on span "Compare products" at bounding box center [252, 257] width 89 height 13
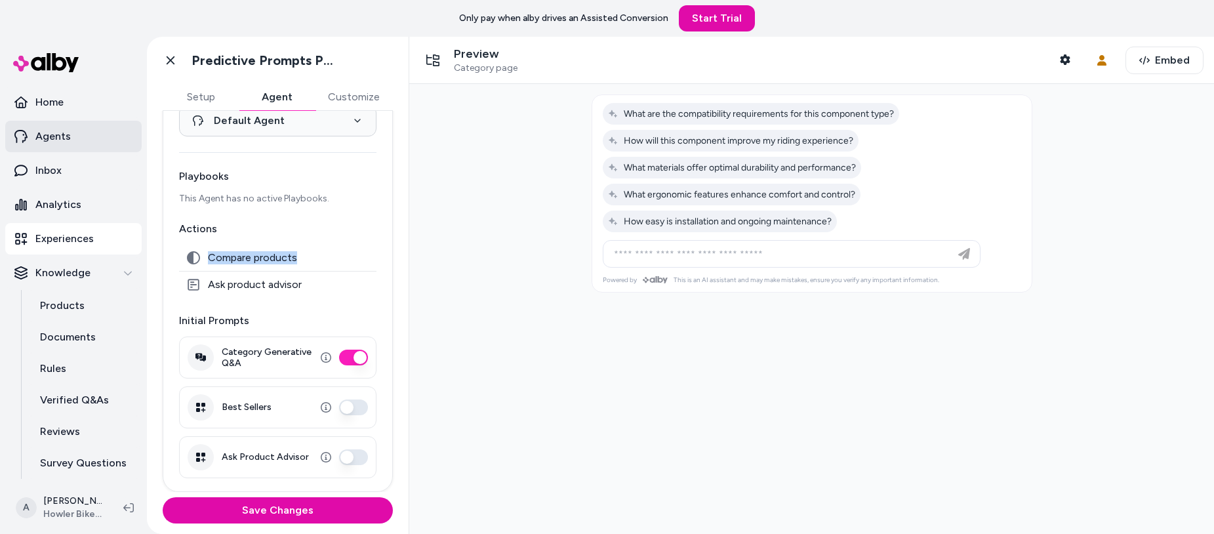
click at [61, 132] on p "Agents" at bounding box center [52, 137] width 35 height 16
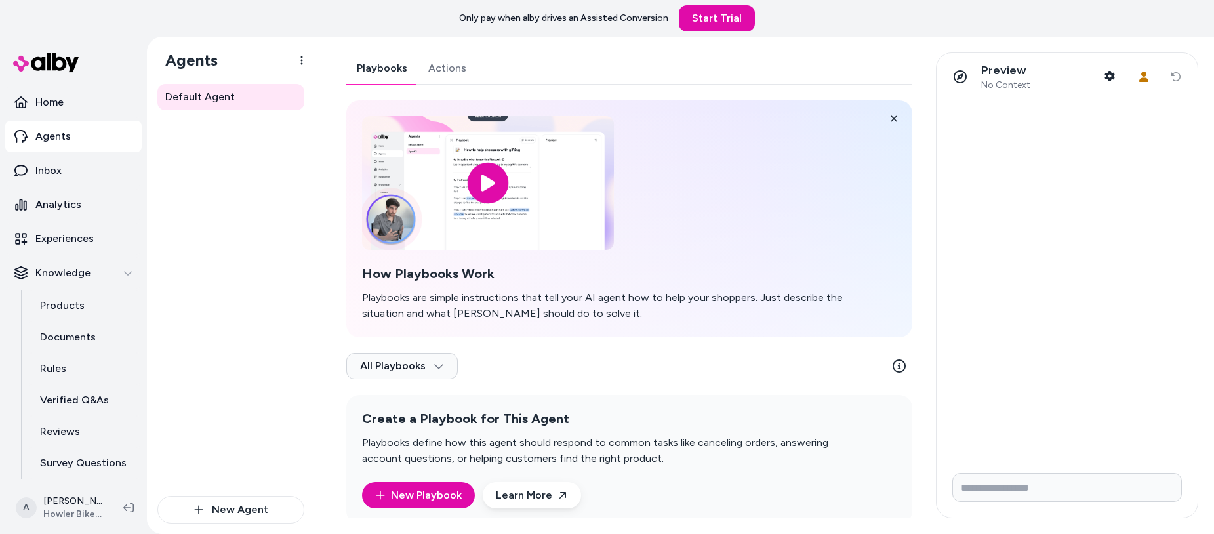
click at [449, 67] on link "Actions" at bounding box center [447, 67] width 59 height 31
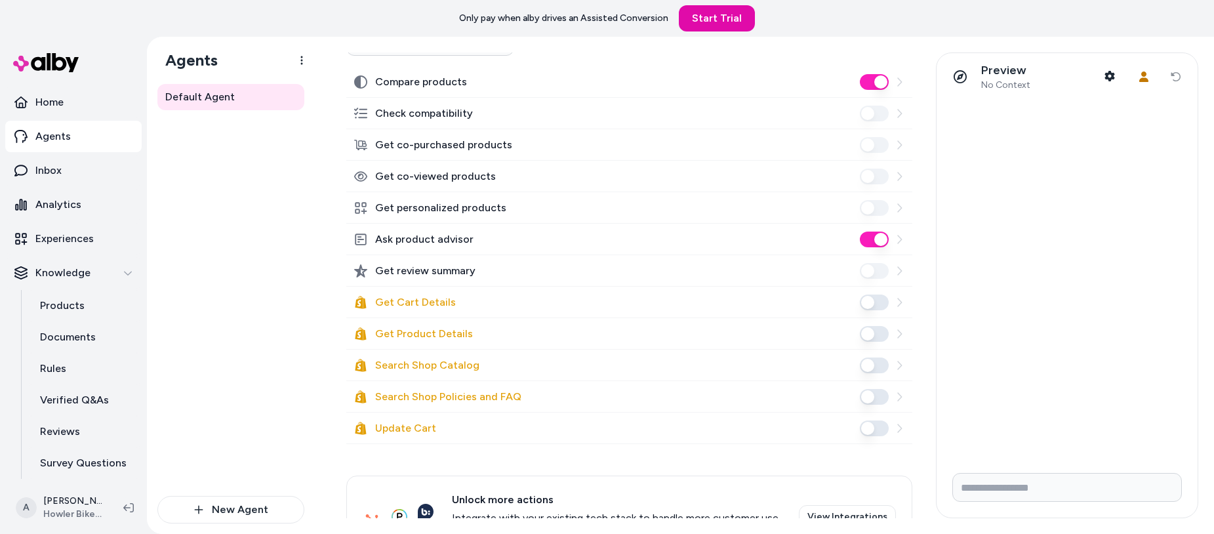
scroll to position [258, 0]
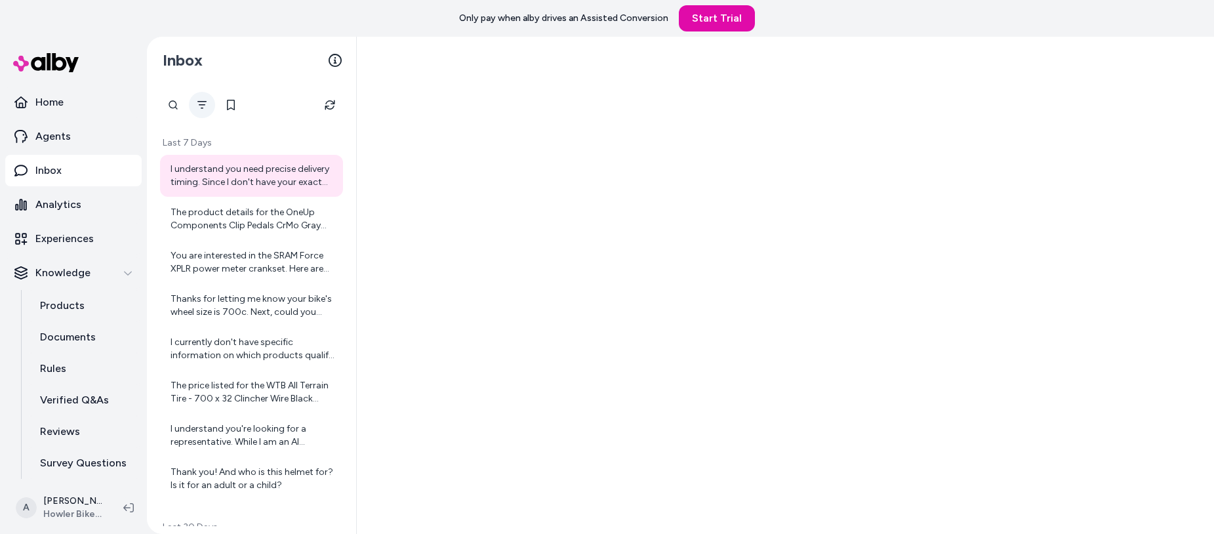
click at [202, 102] on icon "Filter" at bounding box center [202, 105] width 10 height 10
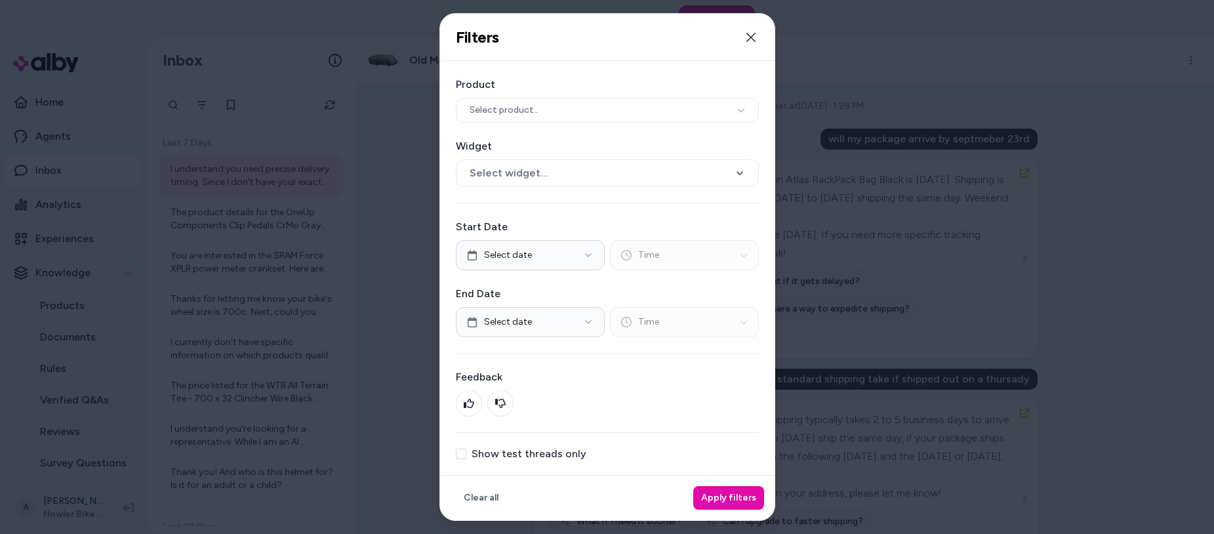
click at [547, 451] on label "Show test threads only" at bounding box center [529, 454] width 115 height 10
click at [466, 451] on button "Show test threads only" at bounding box center [461, 454] width 10 height 10
click at [744, 495] on button "Apply filters" at bounding box center [728, 498] width 71 height 24
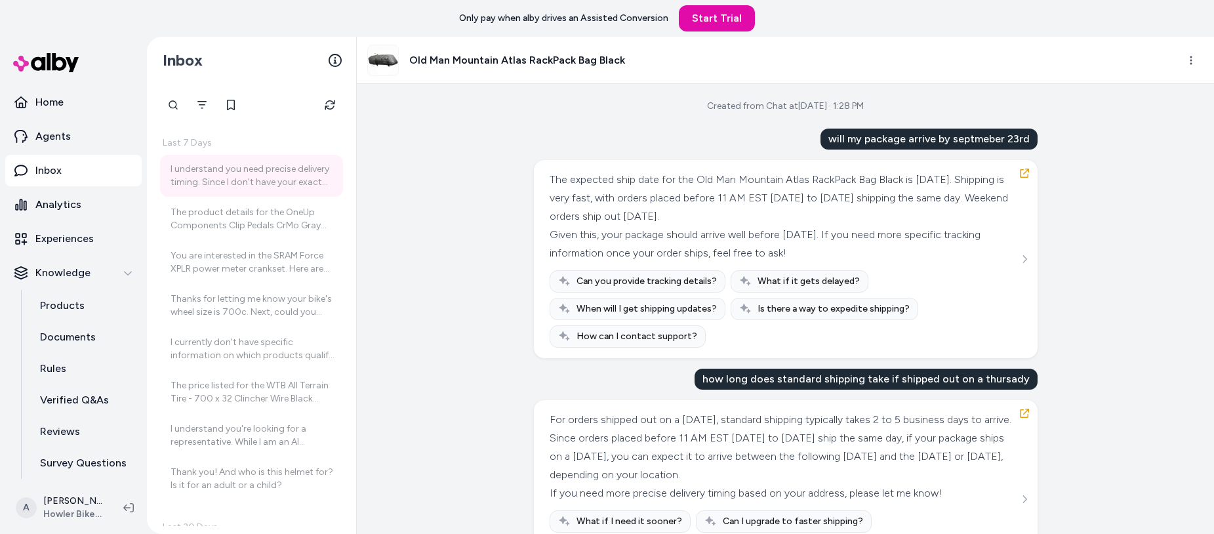
scroll to position [1294, 0]
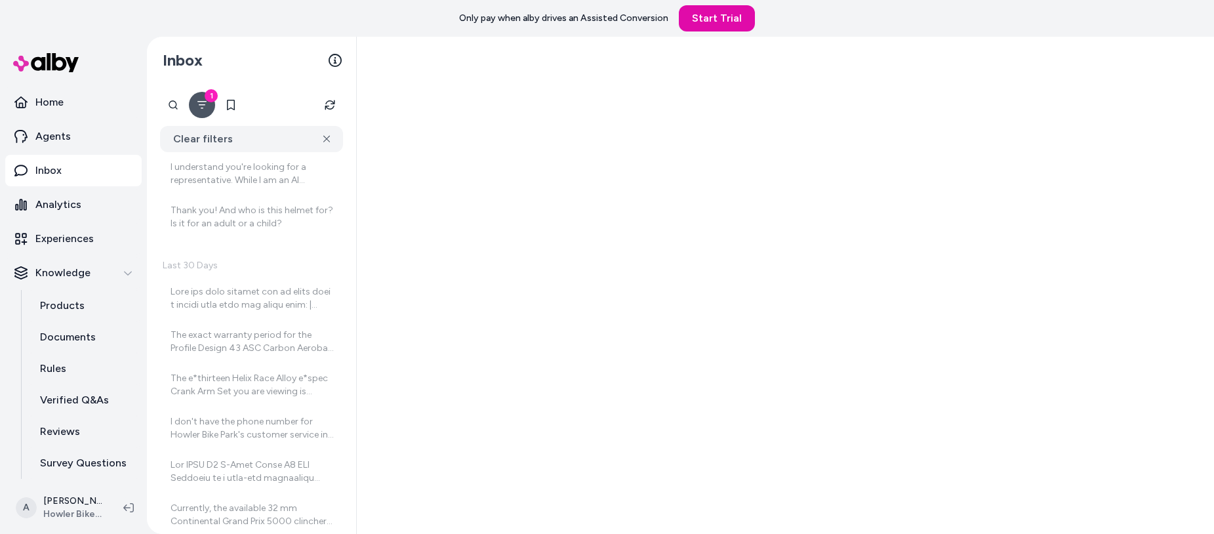
scroll to position [358, 0]
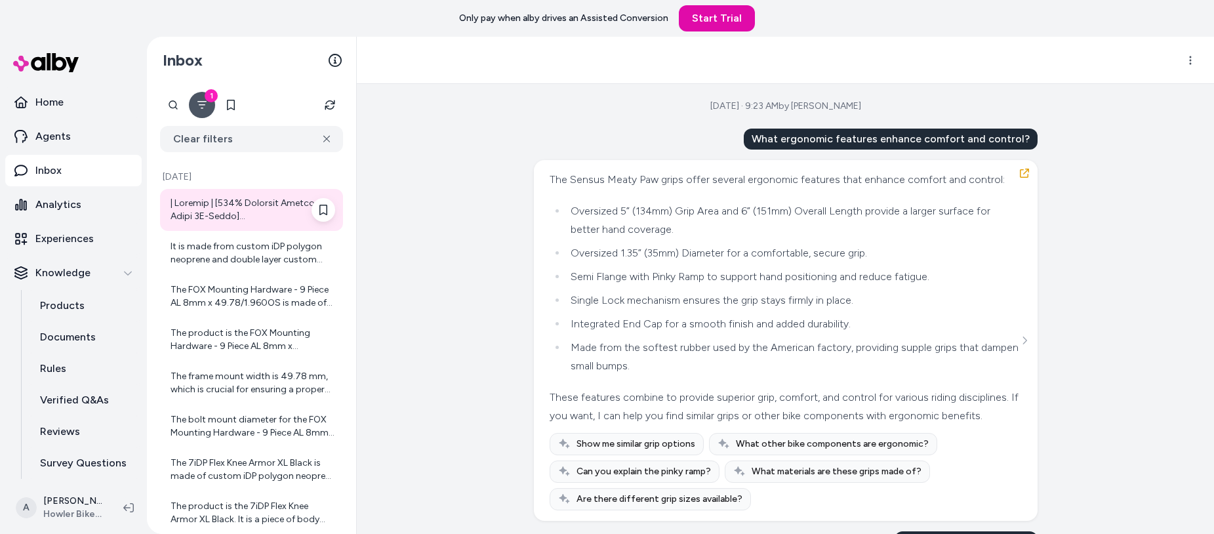
click at [233, 199] on div at bounding box center [253, 210] width 165 height 26
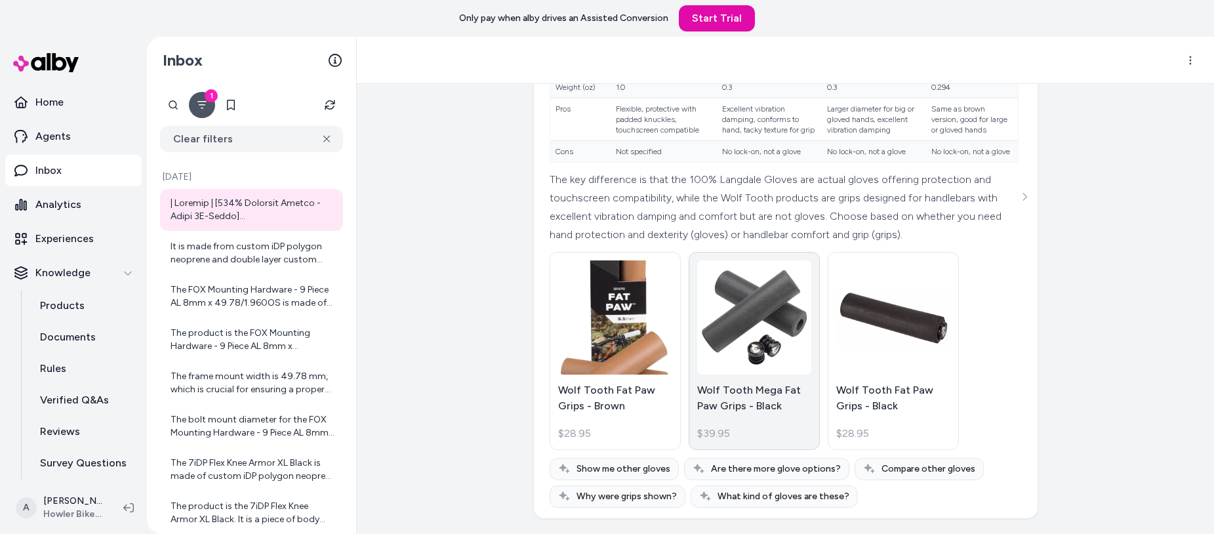
scroll to position [11183, 0]
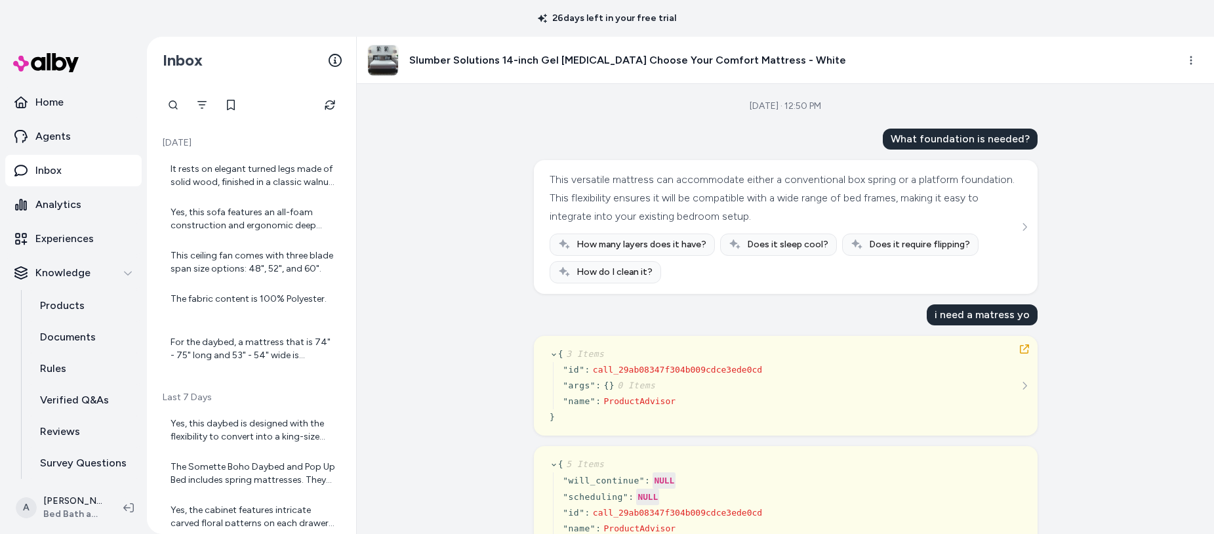
click at [979, 141] on div "What foundation is needed?" at bounding box center [960, 139] width 155 height 21
copy div "What foundation is needed?"
click at [705, 205] on div "This versatile mattress can accommodate either a conventional box spring or a p…" at bounding box center [784, 198] width 469 height 55
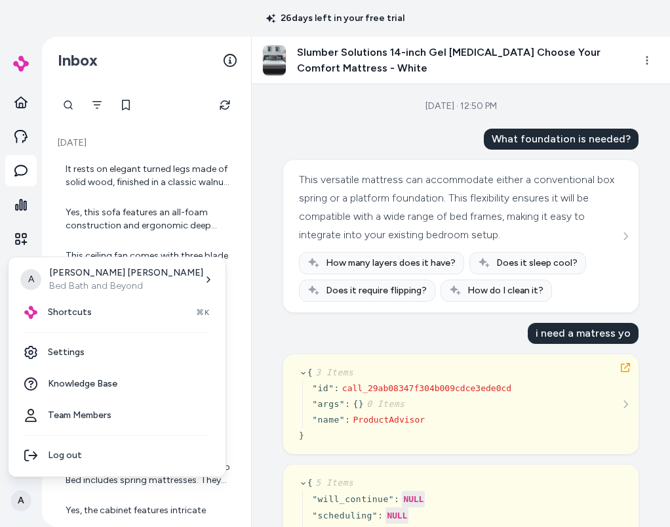
click at [29, 497] on html "26 days left in your free trial A Inbox Today It rests on elegant turned legs m…" at bounding box center [335, 263] width 670 height 527
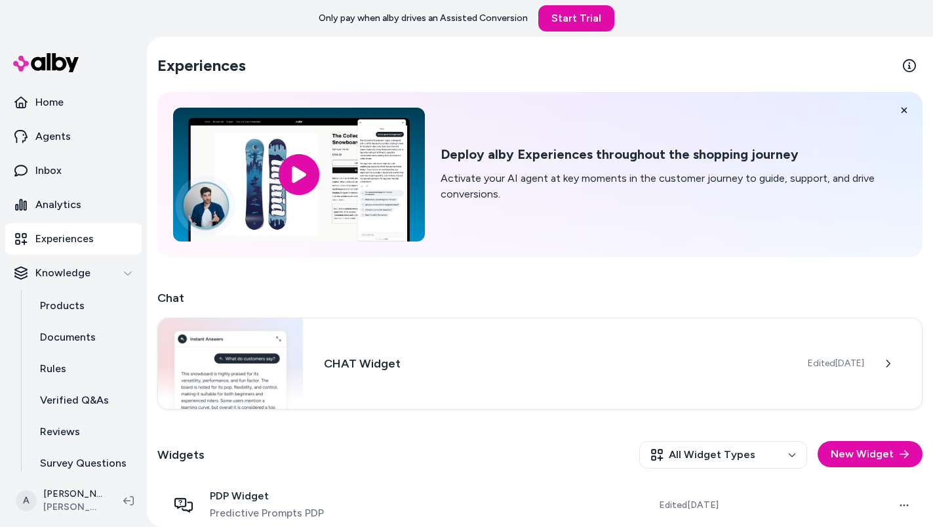
click at [64, 239] on p "Experiences" at bounding box center [64, 239] width 58 height 16
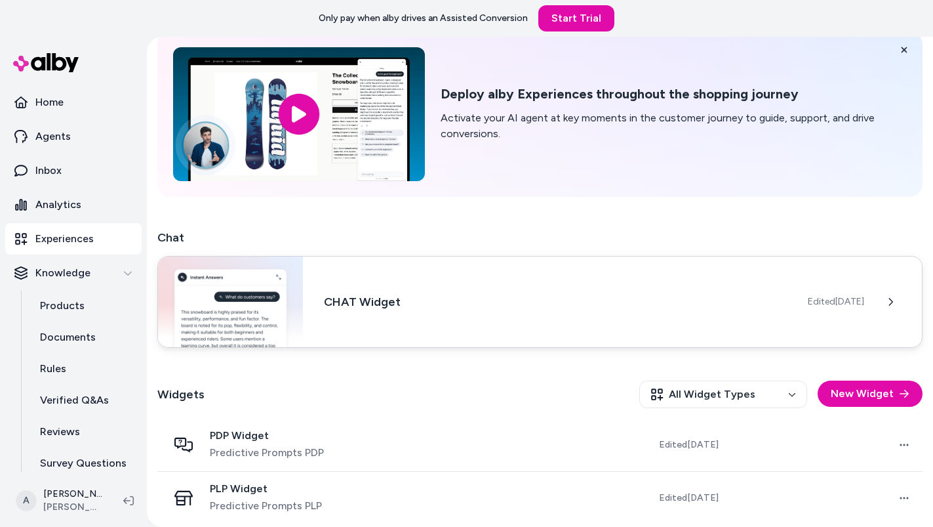
scroll to position [68, 0]
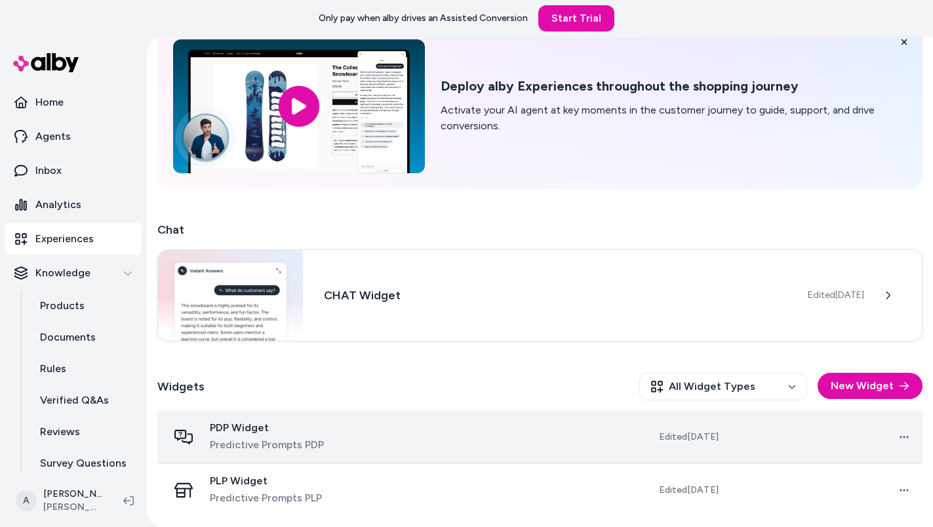
click at [416, 429] on td at bounding box center [474, 437] width 193 height 53
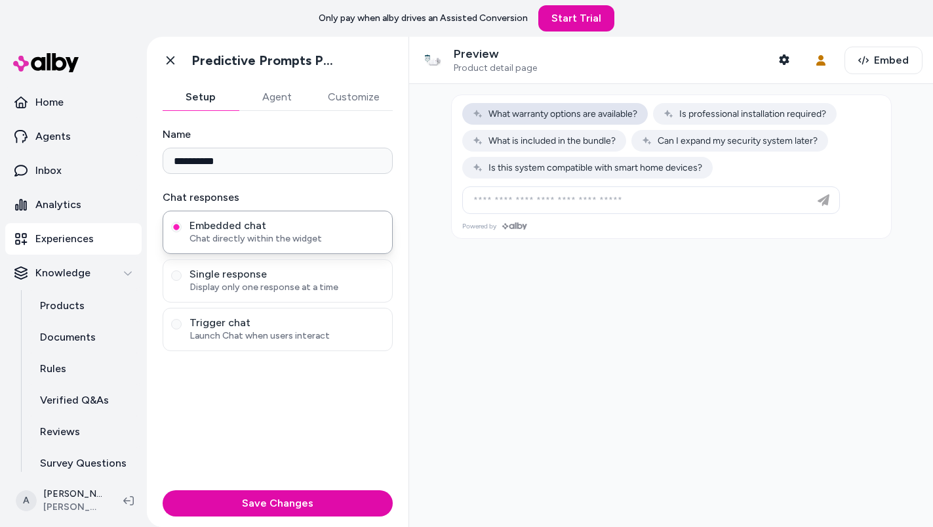
click at [565, 113] on span "What warranty options are available?" at bounding box center [555, 113] width 165 height 11
type input "**********"
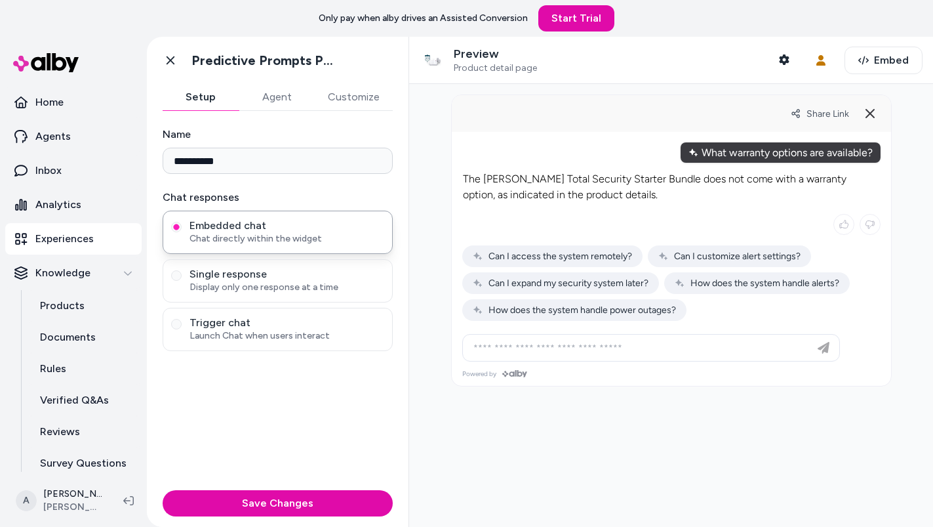
click at [679, 429] on div at bounding box center [671, 305] width 524 height 443
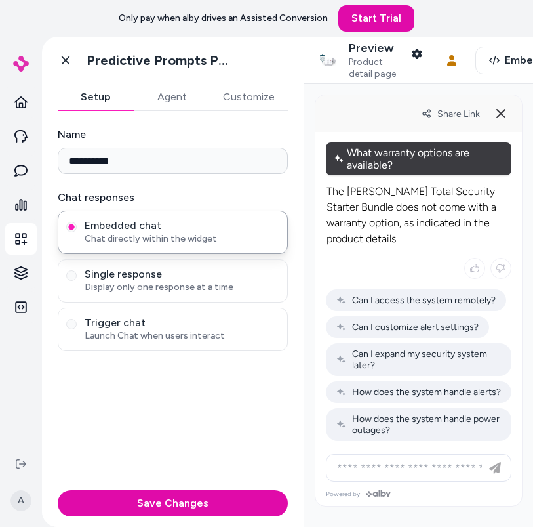
scroll to position [12, 0]
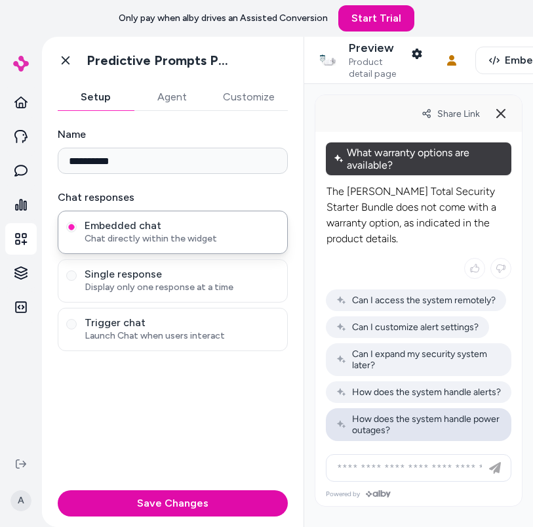
click at [399, 430] on span "How does the system handle power outages?" at bounding box center [418, 424] width 165 height 22
type input "**********"
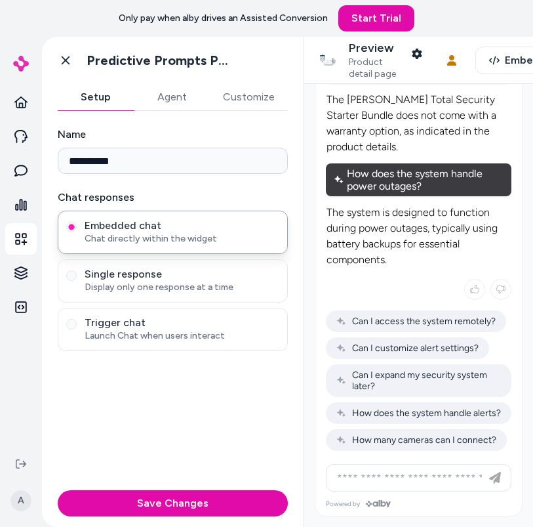
scroll to position [125, 0]
click at [418, 315] on span "Can I access the system remotely?" at bounding box center [415, 320] width 159 height 11
type input "**********"
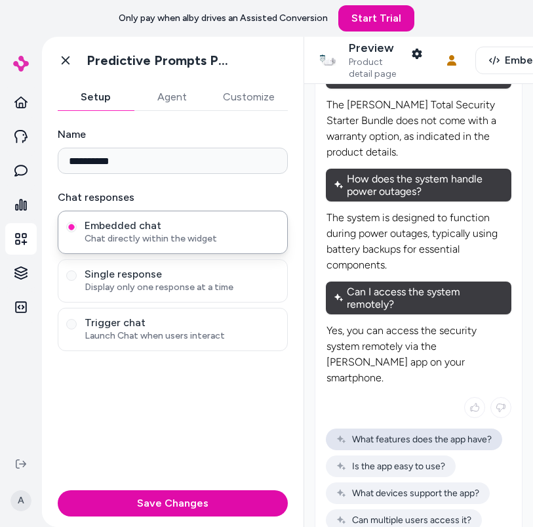
scroll to position [188, 0]
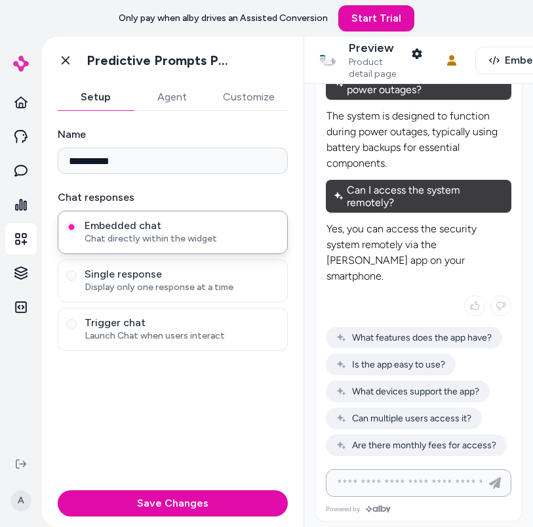
click at [368, 483] on input at bounding box center [405, 483] width 153 height 16
click at [390, 439] on span "Are there monthly fees for access?" at bounding box center [416, 444] width 160 height 11
type input "**********"
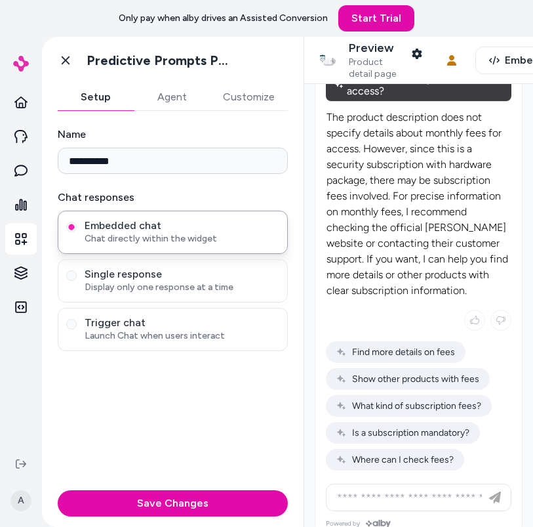
scroll to position [416, 0]
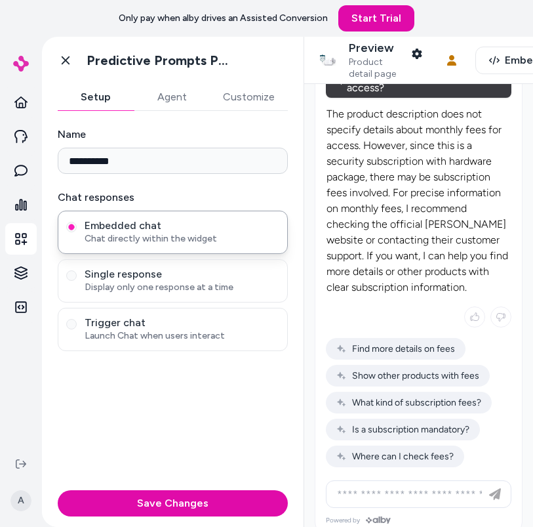
click at [395, 454] on div "The product description does not specify details about monthly fees for access.…" at bounding box center [419, 286] width 186 height 377
click at [397, 451] on span "Where can I check fees?" at bounding box center [394, 456] width 117 height 11
type input "**********"
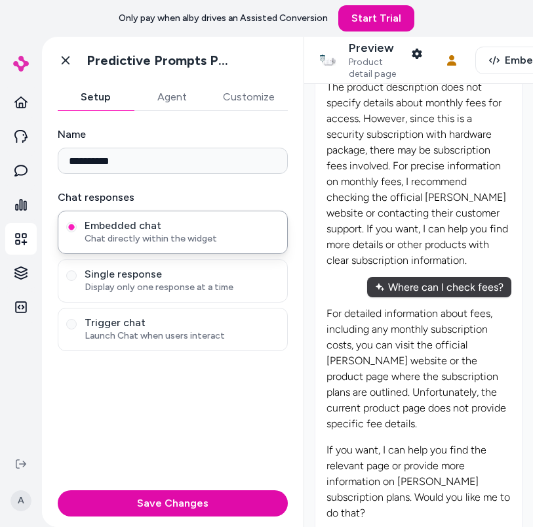
scroll to position [653, 0]
